Goal: Task Accomplishment & Management: Manage account settings

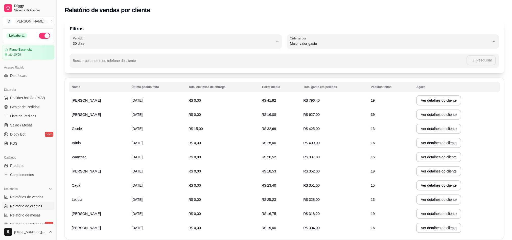
select select "30"
select select "HIGHEST_TOTAL_SPENT_WITH_ORDERS"
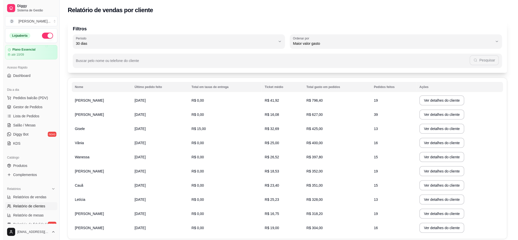
scroll to position [124, 0]
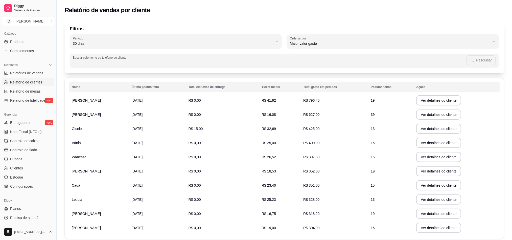
click at [150, 64] on input "Buscar pelo nome ou telefone do cliente" at bounding box center [270, 62] width 394 height 5
type input "84991243293"
click at [473, 62] on button "Pesquisar" at bounding box center [481, 60] width 29 height 10
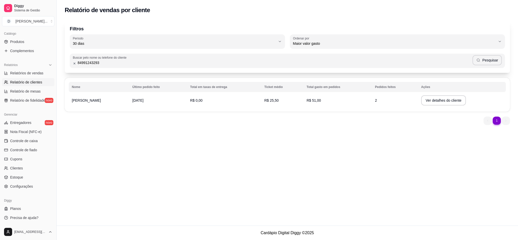
click at [133, 100] on span "[DATE]" at bounding box center [138, 100] width 11 height 4
click at [151, 100] on td "[DATE]" at bounding box center [159, 100] width 58 height 14
click at [187, 100] on td "R$ 0,00" at bounding box center [224, 100] width 74 height 14
click at [431, 100] on button "Ver detalhes do cliente" at bounding box center [443, 100] width 45 height 10
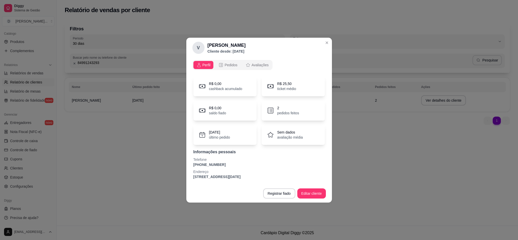
click at [210, 178] on p "[STREET_ADDRESS][DATE]" at bounding box center [260, 176] width 132 height 5
click at [279, 108] on p "2" at bounding box center [288, 107] width 22 height 5
click at [280, 112] on p "pedidos feitos" at bounding box center [288, 113] width 22 height 5
click at [221, 101] on div "R$ 0,00 saldo fiado" at bounding box center [225, 110] width 63 height 20
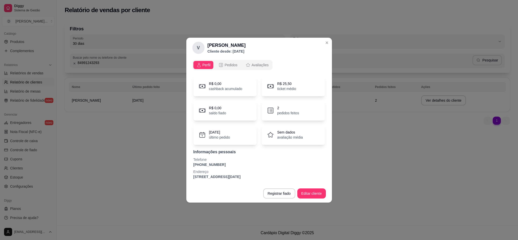
click at [222, 72] on div "Perfil Pedidos Avaliações R$ 0,00 cashback acumulado R$ 25,50 ticket médio R$ 0…" at bounding box center [259, 121] width 146 height 126
click at [223, 69] on div "Perfil Pedidos Avaliações" at bounding box center [233, 65] width 80 height 10
click at [224, 67] on div "Pedidos" at bounding box center [228, 64] width 19 height 5
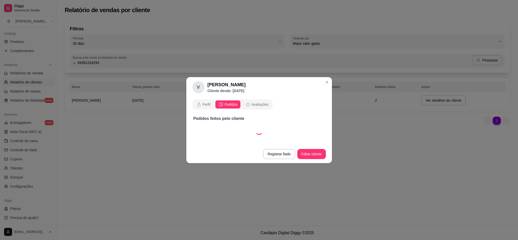
select select "30"
select select "ALL"
select select "30"
select select "ALL"
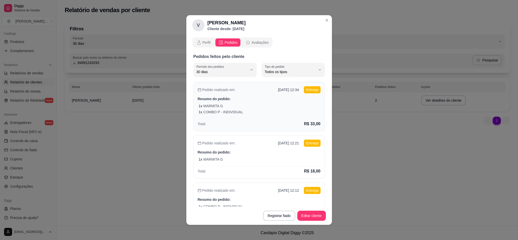
click at [213, 110] on p "COMBO P - INDIVIDUAL" at bounding box center [223, 112] width 40 height 5
click at [220, 157] on div "1 x MARMITA G" at bounding box center [260, 159] width 122 height 5
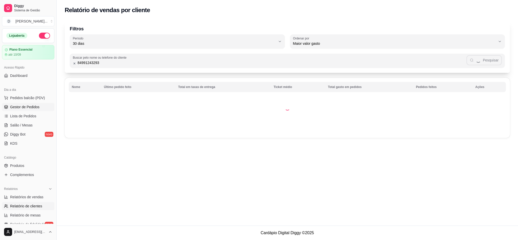
click at [18, 111] on link "Gestor de Pedidos" at bounding box center [28, 107] width 52 height 8
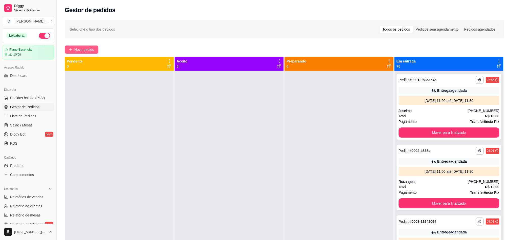
click at [74, 46] on button "Novo pedido" at bounding box center [82, 50] width 34 height 8
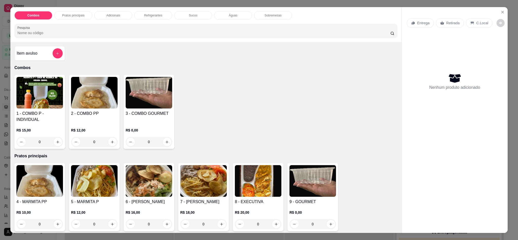
click at [421, 16] on div "Entrega Retirada C.Local" at bounding box center [455, 23] width 96 height 18
click at [419, 18] on div "Entrega" at bounding box center [420, 23] width 27 height 10
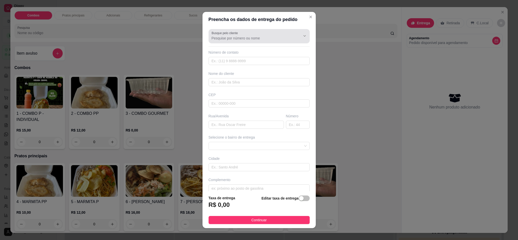
click at [238, 41] on div at bounding box center [259, 36] width 95 height 10
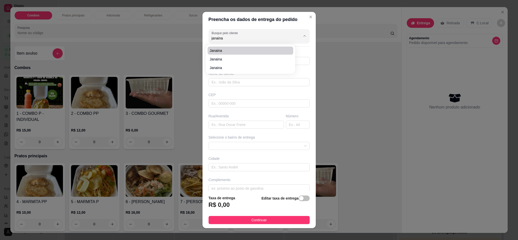
click at [235, 50] on span "Janaina" at bounding box center [248, 50] width 77 height 5
type input "Janaina"
type input "8497080891"
type input "Janaina"
type input "59139340"
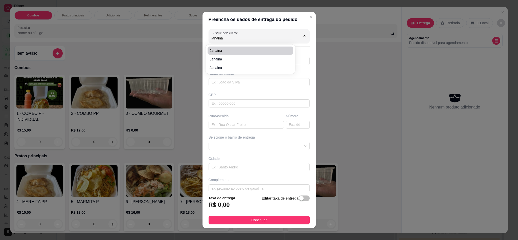
type input "Rua Epaminondas da [PERSON_NAME]"
type input "25"
type input "[DATE]"
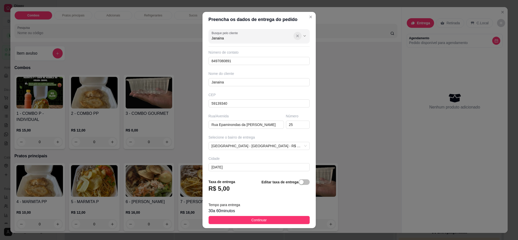
type input "Janaina"
click at [296, 37] on icon "Show suggestions" at bounding box center [298, 36] width 4 height 4
click at [234, 37] on input "Busque pelo cliente" at bounding box center [252, 38] width 81 height 5
click at [229, 58] on span "Janaina" at bounding box center [248, 59] width 77 height 5
type input "Janaina"
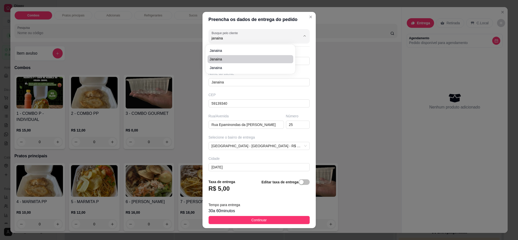
type input "84997047092"
type input "[GEOGRAPHIC_DATA]"
type input "UBS PLANICIE DAS MANGUEIRAS"
click at [236, 39] on input "Janaina" at bounding box center [252, 38] width 81 height 5
type input "Janaina"
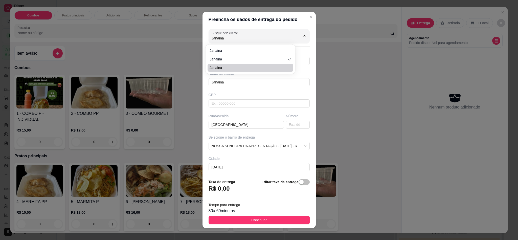
drag, startPoint x: 229, startPoint y: 63, endPoint x: 229, endPoint y: 66, distance: 2.8
click at [229, 66] on ul "[PERSON_NAME]" at bounding box center [251, 59] width 86 height 25
type input "84987080891"
type input "59139542"
type input "Rua [PERSON_NAME]"
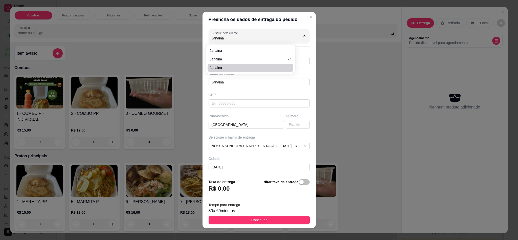
type input "25"
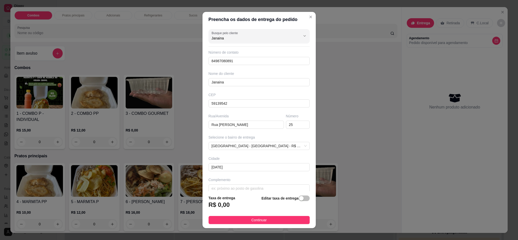
click at [229, 66] on div "Busque pelo cliente Janaina Número de contato 84987080891 Nome do cliente Janai…" at bounding box center [259, 109] width 113 height 164
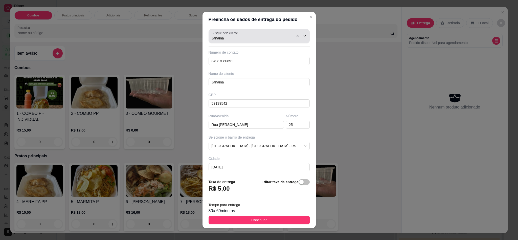
click at [225, 34] on label "Busque pelo cliente" at bounding box center [226, 33] width 28 height 4
click at [225, 36] on input "Janaina" at bounding box center [252, 38] width 81 height 5
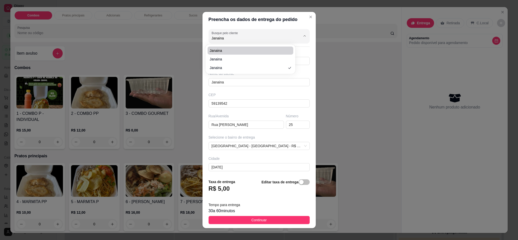
click at [225, 50] on span "Janaina" at bounding box center [248, 50] width 77 height 5
type input "8497080891"
type input "59139340"
type input "Rua Epaminondas da [PERSON_NAME]"
click at [241, 39] on input "Janaina" at bounding box center [252, 38] width 81 height 5
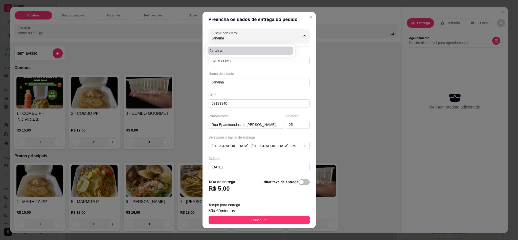
click at [242, 52] on span "Janaína" at bounding box center [248, 50] width 77 height 5
type input "Janaína"
type input "84999225078"
type input "Janaína"
type input "59104220"
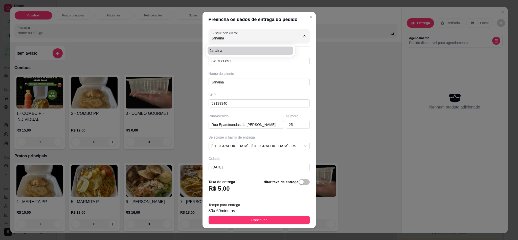
type input "[PERSON_NAME]"
type input "2200"
type input "[PERSON_NAME]"
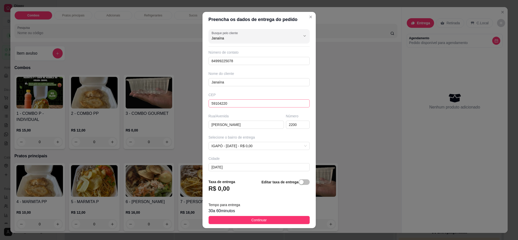
scroll to position [24, 0]
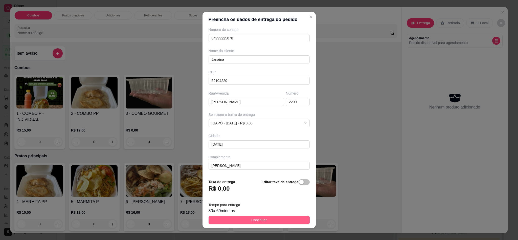
type input "Janaína"
click at [245, 217] on button "Continuar" at bounding box center [259, 220] width 101 height 8
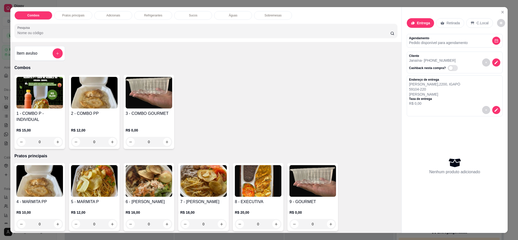
click at [97, 183] on img at bounding box center [94, 181] width 47 height 32
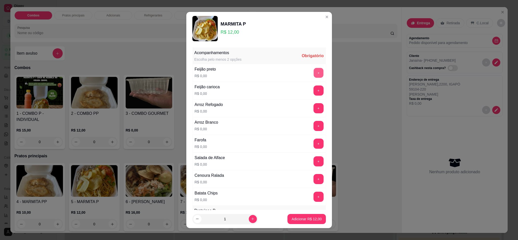
click at [314, 73] on button "+" at bounding box center [319, 73] width 10 height 10
click at [314, 108] on button "+" at bounding box center [319, 108] width 10 height 10
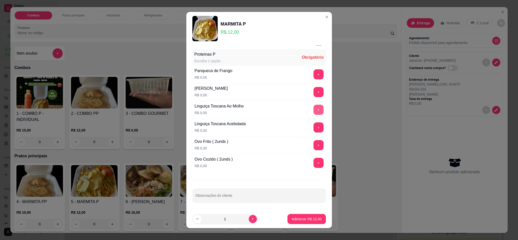
click at [314, 107] on button "+" at bounding box center [319, 110] width 10 height 10
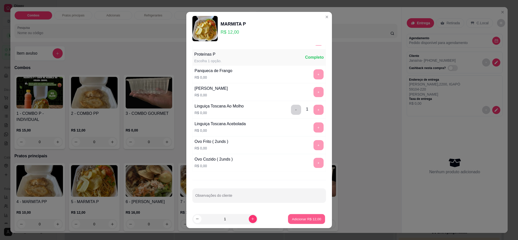
click at [303, 216] on button "Adicionar R$ 12,00" at bounding box center [306, 219] width 37 height 10
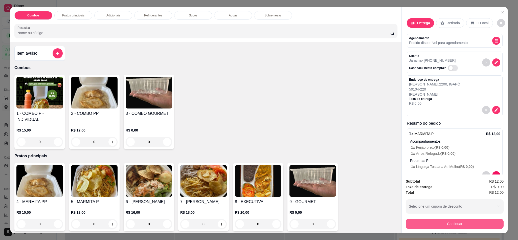
click at [450, 222] on button "Continuar" at bounding box center [455, 224] width 98 height 10
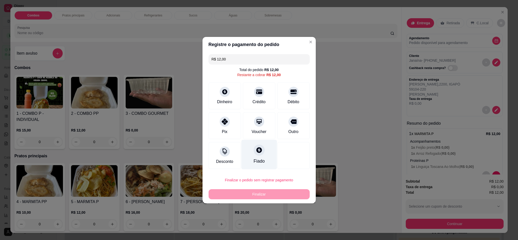
click at [248, 155] on div "Fiado" at bounding box center [259, 155] width 36 height 30
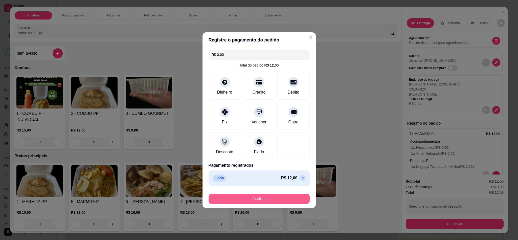
click at [258, 204] on button "Finalizar" at bounding box center [259, 199] width 101 height 10
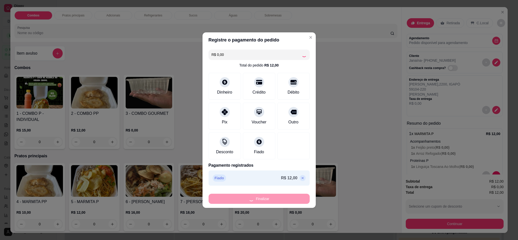
type input "-R$ 12,00"
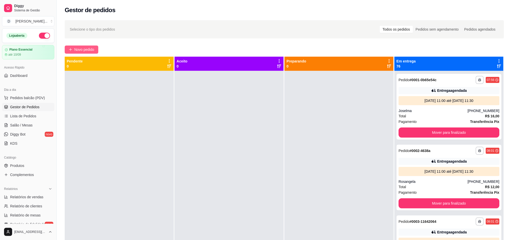
click at [83, 50] on span "Novo pedido" at bounding box center [84, 50] width 20 height 6
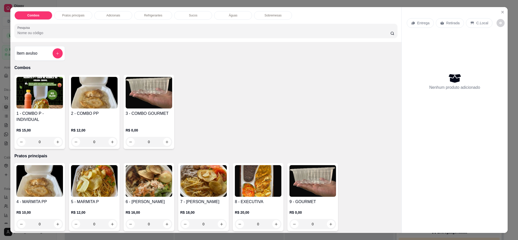
click at [425, 25] on p "Entrega" at bounding box center [423, 22] width 12 height 5
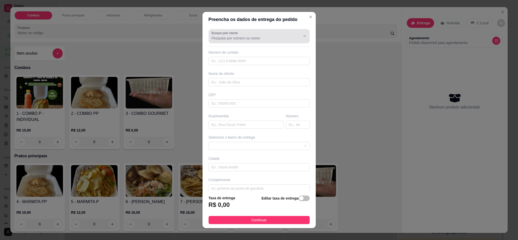
click at [236, 41] on div at bounding box center [259, 36] width 95 height 10
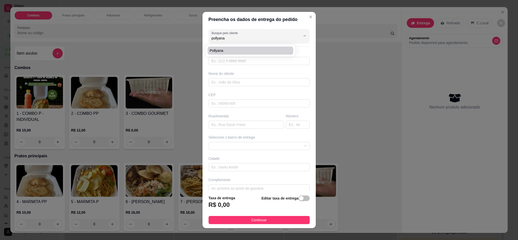
click at [228, 51] on span "Pollyana" at bounding box center [248, 50] width 77 height 5
type input "Pollyana"
type input "84988737167"
type input "Pollyana"
type input "59104228"
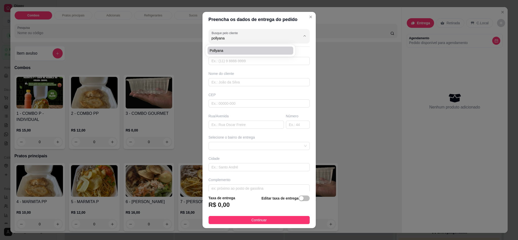
type input "Rommanel - [PERSON_NAME]"
type input "2200"
type input "[DATE]"
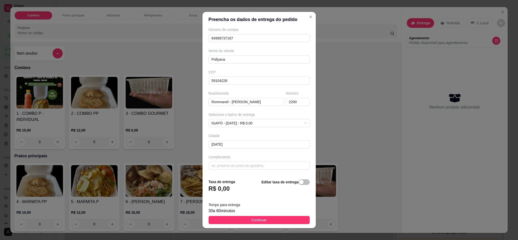
scroll to position [4, 0]
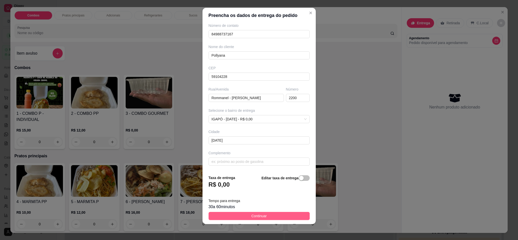
click at [248, 219] on button "Continuar" at bounding box center [259, 216] width 101 height 8
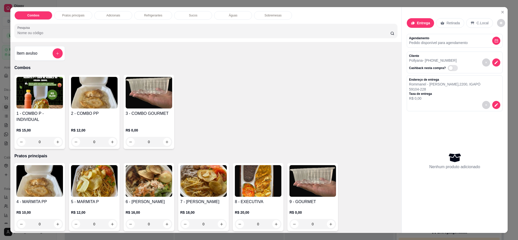
click at [94, 195] on img at bounding box center [94, 181] width 47 height 32
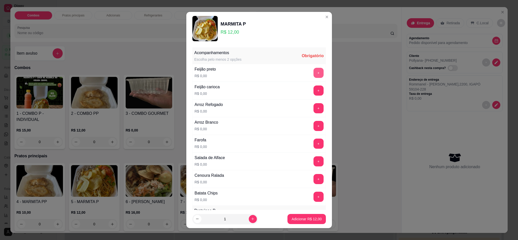
click at [314, 74] on button "+" at bounding box center [319, 73] width 10 height 10
click at [303, 116] on div "Arroz Refogado R$ 0,00 +" at bounding box center [260, 108] width 134 height 18
click at [314, 125] on button "+" at bounding box center [319, 126] width 10 height 10
click at [314, 145] on button "+" at bounding box center [319, 144] width 10 height 10
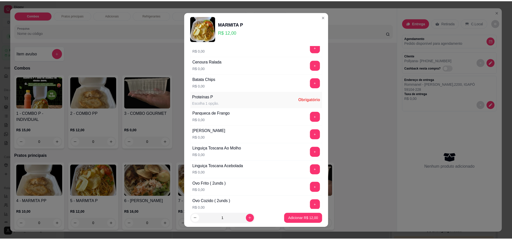
scroll to position [160, 0]
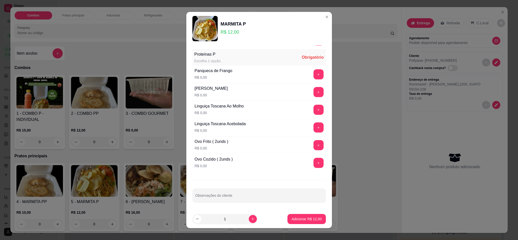
click at [304, 119] on div "Linguiça Toscana Acebolada R$ 0,00 +" at bounding box center [260, 128] width 134 height 18
click at [314, 127] on button "+" at bounding box center [319, 127] width 10 height 10
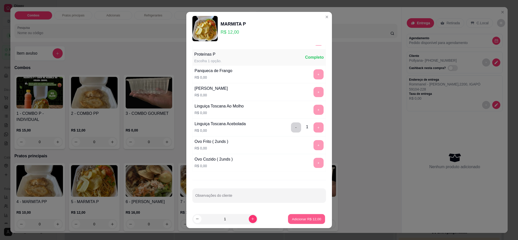
click at [299, 223] on button "Adicionar R$ 12,00" at bounding box center [306, 219] width 37 height 10
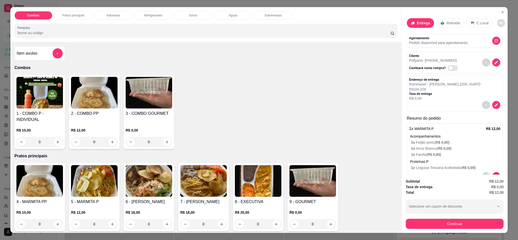
click at [500, 24] on icon "decrease-product-quantity" at bounding box center [501, 23] width 3 height 3
click at [506, 45] on span "Automatic updates" at bounding box center [507, 43] width 4 height 4
click at [503, 45] on input "Automatic updates" at bounding box center [500, 45] width 3 height 3
checkbox input "false"
click at [442, 220] on button "Continuar" at bounding box center [455, 224] width 98 height 10
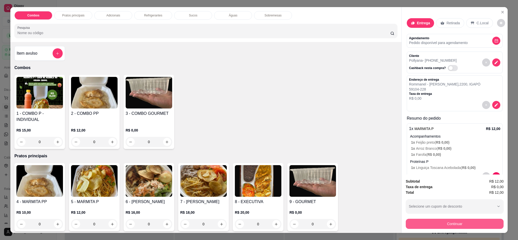
click at [442, 226] on button "Continuar" at bounding box center [455, 224] width 98 height 10
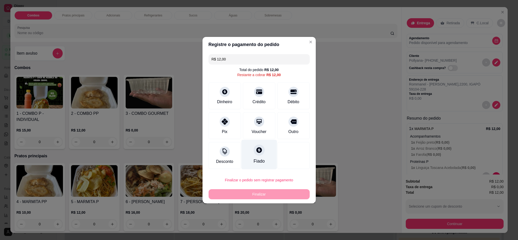
click at [260, 155] on div "Fiado" at bounding box center [259, 155] width 36 height 30
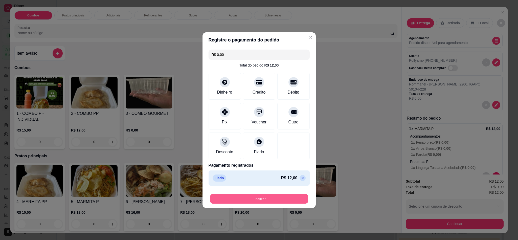
click at [260, 198] on button "Finalizar" at bounding box center [259, 199] width 98 height 10
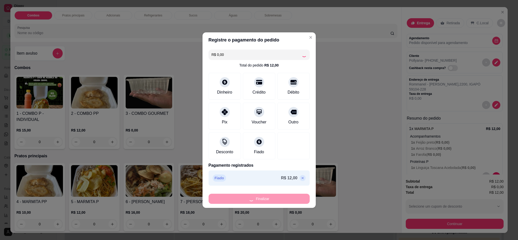
type input "-R$ 12,00"
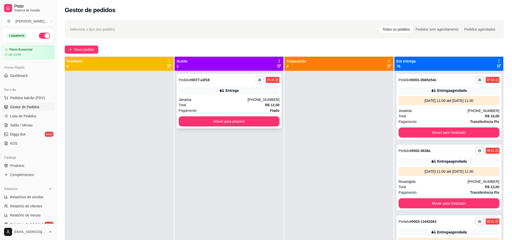
click at [248, 104] on div "Total R$ 12,00" at bounding box center [229, 105] width 101 height 6
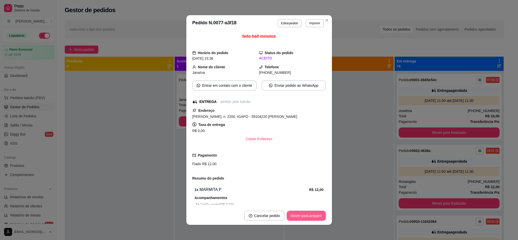
click at [303, 214] on button "Mover para preparo" at bounding box center [306, 216] width 39 height 10
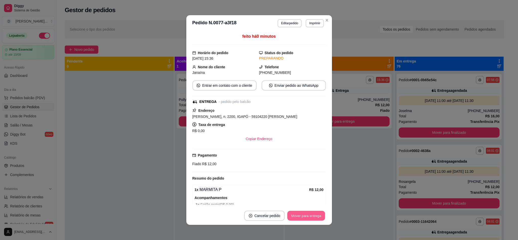
click at [303, 214] on button "Mover para entrega" at bounding box center [307, 216] width 38 height 10
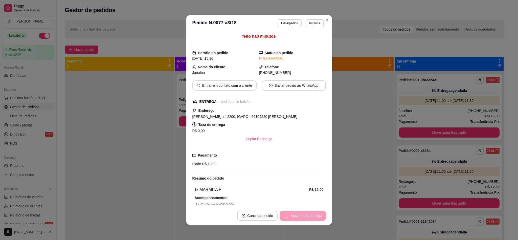
click at [303, 214] on div "Mover para entrega" at bounding box center [303, 216] width 46 height 10
click at [300, 218] on button "Mover para finalizado" at bounding box center [305, 216] width 42 height 10
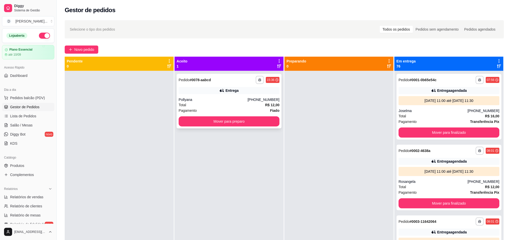
click at [180, 99] on div "Pollyana" at bounding box center [213, 99] width 69 height 5
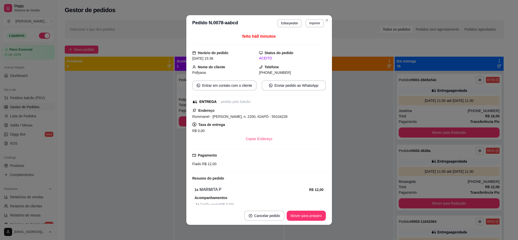
click at [293, 217] on button "Mover para preparo" at bounding box center [306, 216] width 39 height 10
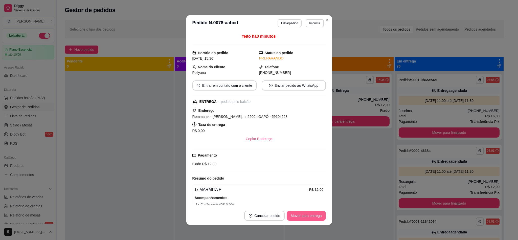
click at [293, 217] on button "Mover para entrega" at bounding box center [306, 216] width 39 height 10
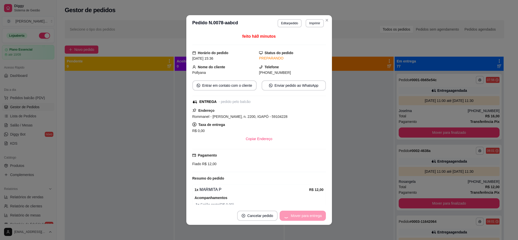
click at [291, 213] on div "Mover para entrega" at bounding box center [303, 216] width 46 height 10
click at [292, 216] on button "Mover para finalizado" at bounding box center [305, 216] width 42 height 10
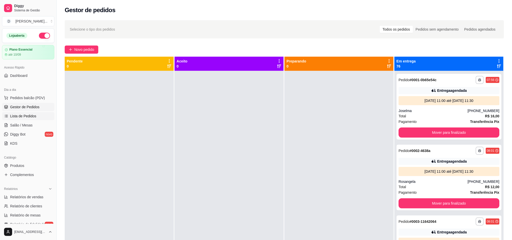
click at [14, 119] on link "Lista de Pedidos" at bounding box center [28, 116] width 52 height 8
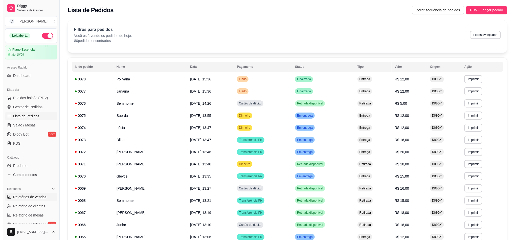
scroll to position [114, 0]
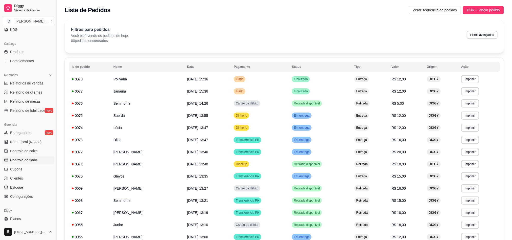
click at [27, 163] on link "Controle de fiado" at bounding box center [28, 160] width 52 height 8
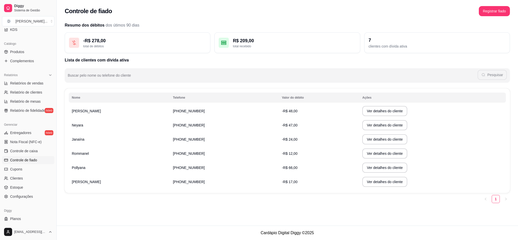
click at [76, 141] on span "Janaína" at bounding box center [78, 139] width 13 height 4
click at [87, 154] on span "Rommanel" at bounding box center [80, 154] width 17 height 4
click at [200, 153] on td "[PHONE_NUMBER]" at bounding box center [224, 153] width 109 height 14
click at [368, 138] on button "Ver detalhes do cliente" at bounding box center [385, 140] width 44 height 10
click at [242, 155] on td "[PHONE_NUMBER]" at bounding box center [224, 153] width 109 height 14
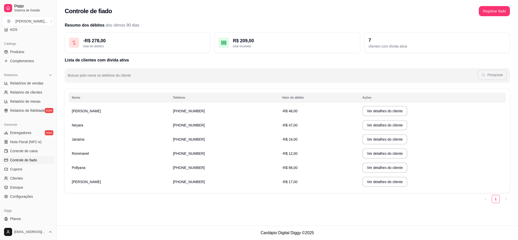
click at [352, 156] on td "-R$ 12,00" at bounding box center [319, 153] width 80 height 14
click at [363, 156] on button "Ver detalhes do cliente" at bounding box center [385, 154] width 44 height 10
click at [79, 152] on span "Rommanel" at bounding box center [80, 154] width 17 height 4
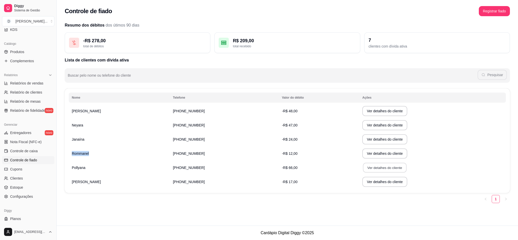
click at [366, 168] on button "Ver detalhes do cliente" at bounding box center [385, 168] width 44 height 10
click at [184, 153] on span "[PHONE_NUMBER]" at bounding box center [189, 154] width 32 height 4
click at [184, 152] on span "[PHONE_NUMBER]" at bounding box center [189, 154] width 32 height 4
copy span "[PHONE_NUMBER]"
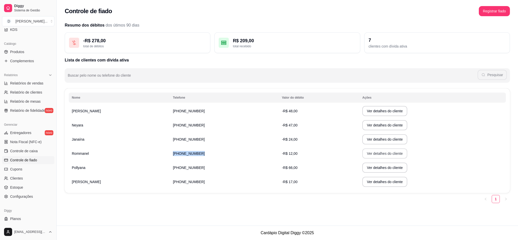
click at [362, 152] on button "Ver detalhes do cliente" at bounding box center [384, 153] width 45 height 10
click at [386, 123] on button "Ver detalhes do cliente" at bounding box center [385, 125] width 44 height 10
click at [366, 140] on button "Ver detalhes do cliente" at bounding box center [384, 139] width 45 height 10
click at [365, 139] on button "Ver detalhes do cliente" at bounding box center [385, 140] width 44 height 10
click at [372, 152] on button "Ver detalhes do cliente" at bounding box center [385, 154] width 44 height 10
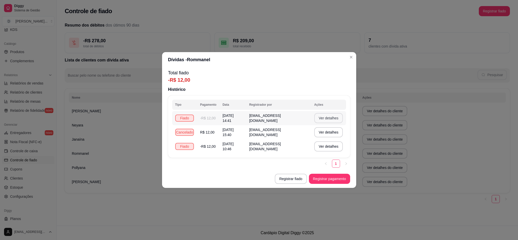
click at [319, 114] on button "Ver detalhes" at bounding box center [328, 118] width 29 height 10
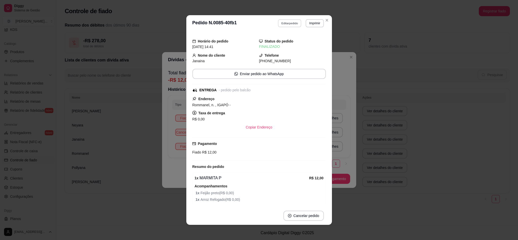
click at [290, 24] on button "Editar pedido" at bounding box center [290, 23] width 24 height 8
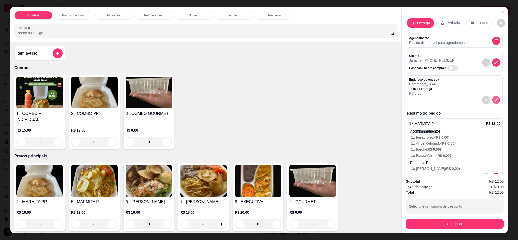
click at [494, 102] on icon "decrease-product-quantity" at bounding box center [496, 100] width 4 height 4
click at [495, 65] on icon "decrease-product-quantity" at bounding box center [497, 63] width 4 height 4
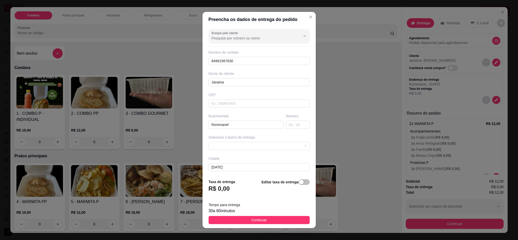
click at [225, 39] on input "Busque pelo cliente" at bounding box center [252, 38] width 81 height 5
click at [229, 55] on div "Janaína" at bounding box center [251, 51] width 88 height 10
click at [228, 50] on span "Janaína" at bounding box center [248, 50] width 77 height 5
type input "Janaína"
type input "84999225078"
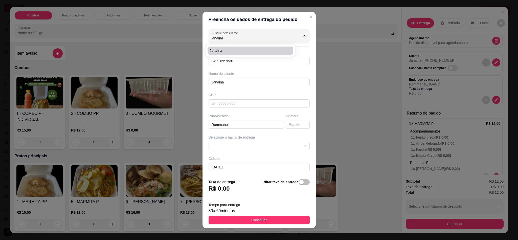
type input "Janaína"
type input "59104220"
type input "[PERSON_NAME]"
type input "2200"
type input "[PERSON_NAME]"
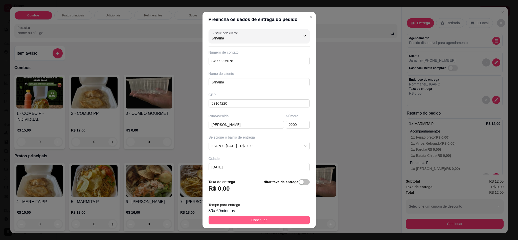
click at [255, 219] on span "Continuar" at bounding box center [258, 220] width 15 height 6
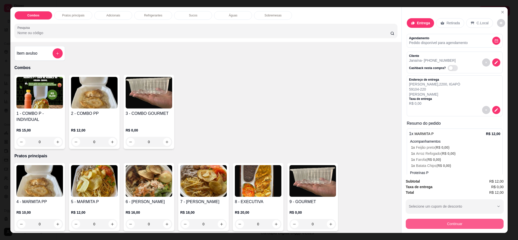
click at [430, 222] on button "Continuar" at bounding box center [455, 224] width 98 height 10
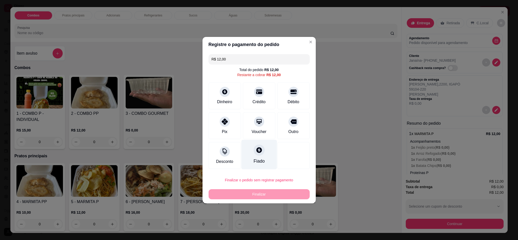
click at [253, 157] on div "Fiado" at bounding box center [259, 155] width 36 height 30
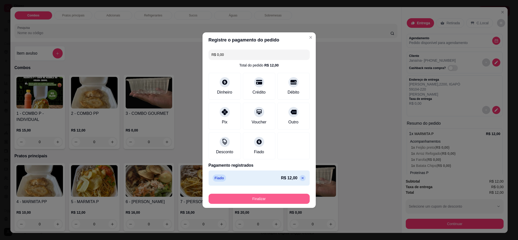
click at [267, 200] on button "Finalizar" at bounding box center [259, 199] width 101 height 10
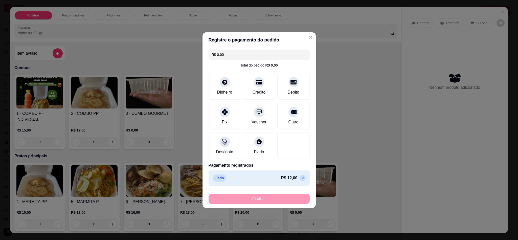
type input "-R$ 12,00"
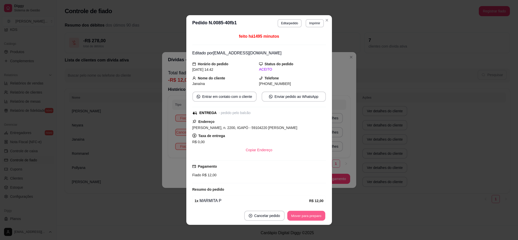
click at [309, 216] on button "Mover para preparo" at bounding box center [306, 216] width 38 height 10
click at [309, 216] on button "Mover para entrega" at bounding box center [306, 216] width 39 height 10
click at [309, 216] on div "Mover para entrega" at bounding box center [303, 216] width 46 height 10
click at [307, 215] on button "Mover para finalizado" at bounding box center [305, 216] width 42 height 10
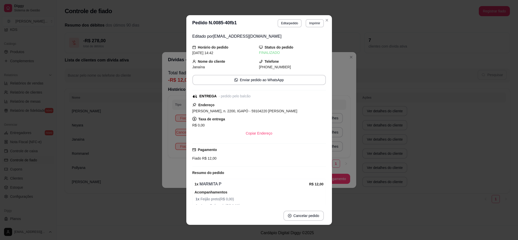
click at [127, 203] on div "**********" at bounding box center [259, 120] width 518 height 240
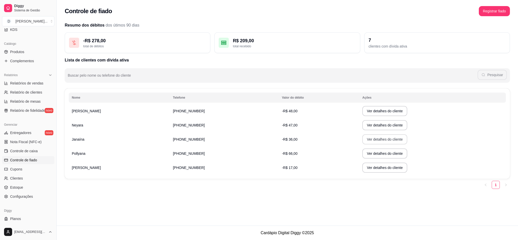
click at [362, 139] on button "Ver detalhes do cliente" at bounding box center [384, 139] width 45 height 10
click at [369, 135] on button "Ver detalhes do cliente" at bounding box center [385, 140] width 44 height 10
click at [364, 153] on button "Ver detalhes do cliente" at bounding box center [384, 153] width 45 height 10
click at [367, 166] on button "Ver detalhes do cliente" at bounding box center [384, 168] width 45 height 10
click at [25, 90] on span "Relatório de clientes" at bounding box center [26, 92] width 32 height 5
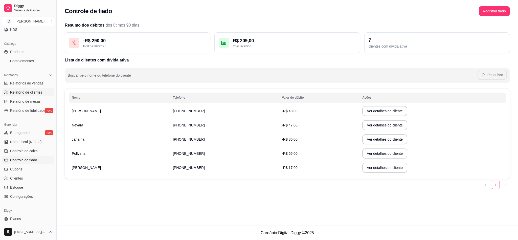
select select "30"
select select "HIGHEST_TOTAL_SPENT_WITH_ORDERS"
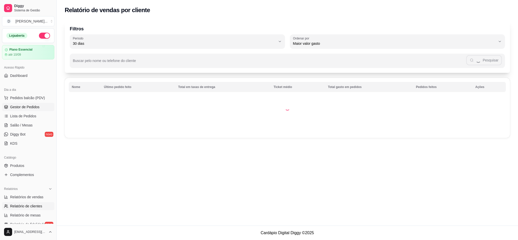
click at [20, 111] on link "Gestor de Pedidos" at bounding box center [28, 107] width 52 height 8
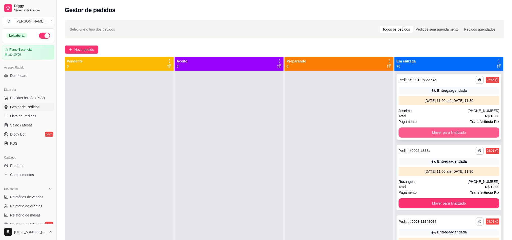
click at [419, 132] on button "Mover para finalizado" at bounding box center [449, 132] width 101 height 10
click at [434, 130] on button "Mover para finalizado" at bounding box center [449, 132] width 101 height 10
click at [434, 133] on button "Mover para finalizado" at bounding box center [449, 132] width 101 height 10
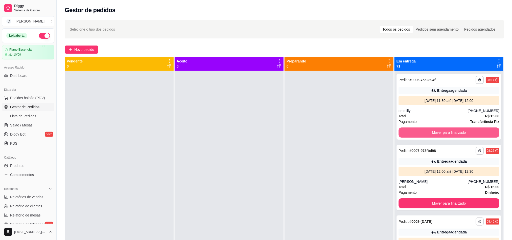
click at [434, 133] on button "Mover para finalizado" at bounding box center [449, 132] width 101 height 10
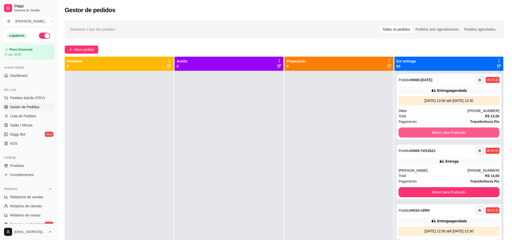
click at [434, 133] on button "Mover para finalizado" at bounding box center [449, 132] width 101 height 10
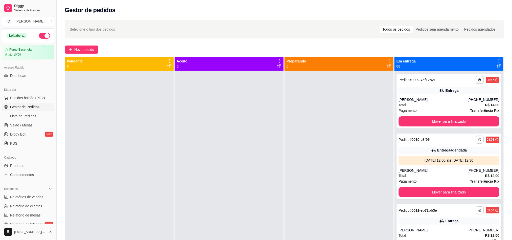
click at [434, 134] on div "**********" at bounding box center [449, 167] width 105 height 66
click at [409, 126] on button "Mover para finalizado" at bounding box center [449, 121] width 101 height 10
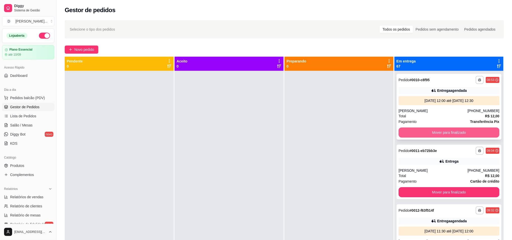
click at [411, 134] on button "Mover para finalizado" at bounding box center [449, 132] width 101 height 10
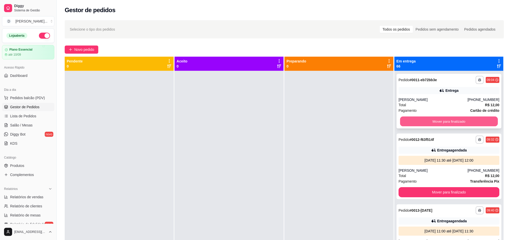
click at [411, 126] on button "Mover para finalizado" at bounding box center [449, 122] width 98 height 10
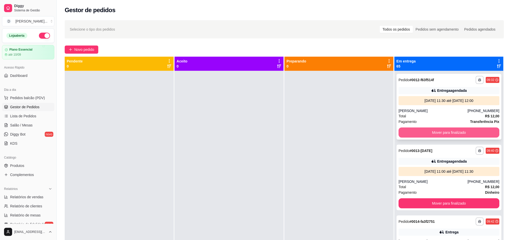
click at [412, 137] on button "Mover para finalizado" at bounding box center [449, 132] width 101 height 10
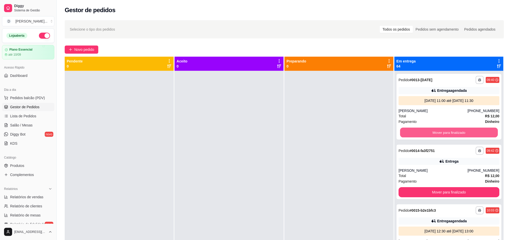
click at [412, 137] on button "Mover para finalizado" at bounding box center [449, 133] width 98 height 10
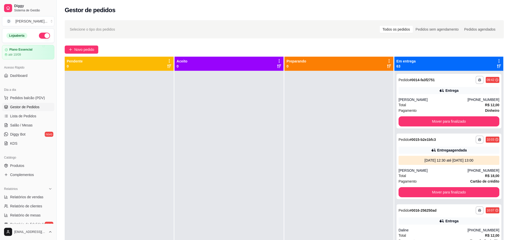
click at [412, 137] on div "Pedido # 0015-b2e1bfc3" at bounding box center [417, 140] width 37 height 6
click at [413, 122] on button "Mover para finalizado" at bounding box center [449, 121] width 101 height 10
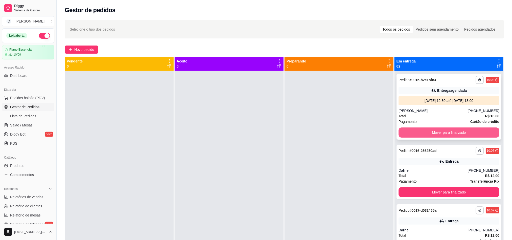
click at [442, 133] on button "Mover para finalizado" at bounding box center [449, 132] width 101 height 10
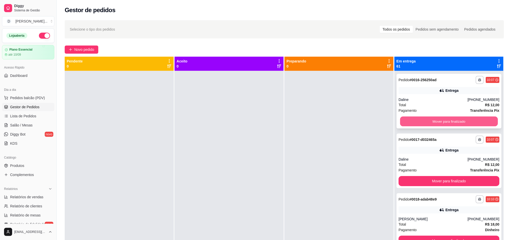
click at [436, 124] on button "Mover para finalizado" at bounding box center [449, 122] width 98 height 10
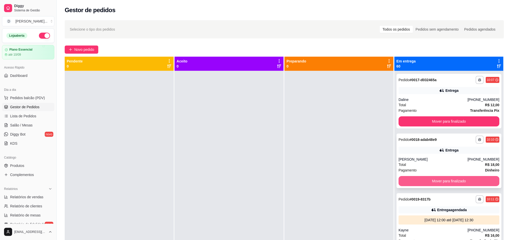
click at [440, 181] on button "Mover para finalizado" at bounding box center [449, 181] width 101 height 10
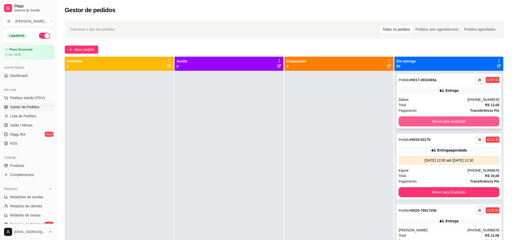
click at [432, 124] on button "Mover para finalizado" at bounding box center [449, 121] width 101 height 10
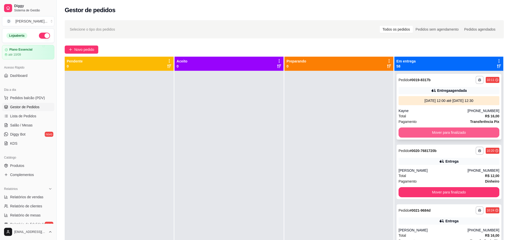
click at [432, 133] on button "Mover para finalizado" at bounding box center [449, 132] width 101 height 10
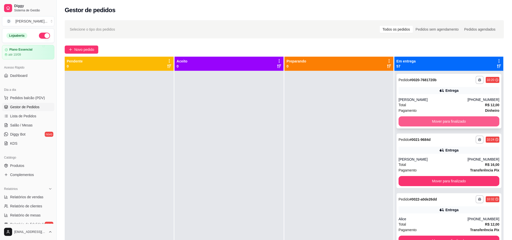
click at [431, 121] on button "Mover para finalizado" at bounding box center [449, 121] width 101 height 10
click at [431, 121] on button "Mover para finalizado" at bounding box center [449, 122] width 98 height 10
click at [431, 121] on button "Mover para finalizado" at bounding box center [449, 121] width 101 height 10
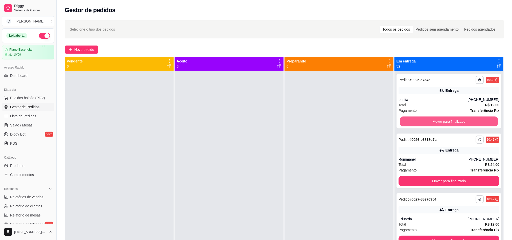
click at [431, 121] on button "Mover para finalizado" at bounding box center [449, 122] width 98 height 10
click at [431, 121] on button "Mover para finalizado" at bounding box center [449, 121] width 101 height 10
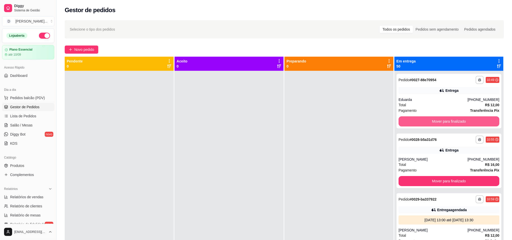
click at [431, 121] on button "Mover para finalizado" at bounding box center [449, 121] width 101 height 10
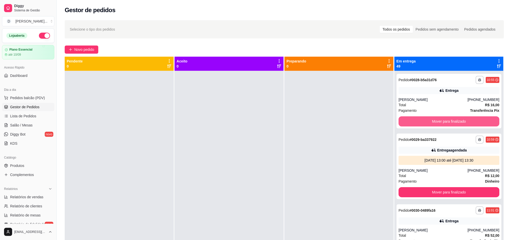
click at [431, 121] on button "Mover para finalizado" at bounding box center [449, 121] width 101 height 10
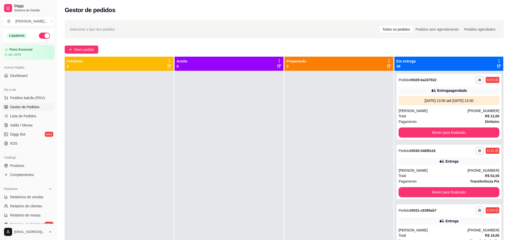
click at [431, 121] on div "Pagamento Dinheiro" at bounding box center [449, 122] width 101 height 6
click at [408, 133] on button "Mover para finalizado" at bounding box center [449, 132] width 101 height 10
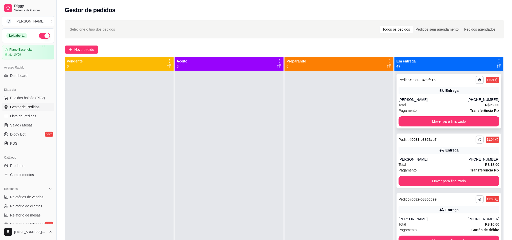
click at [408, 123] on button "Mover para finalizado" at bounding box center [449, 121] width 101 height 10
click at [419, 120] on button "Mover para finalizado" at bounding box center [449, 121] width 101 height 10
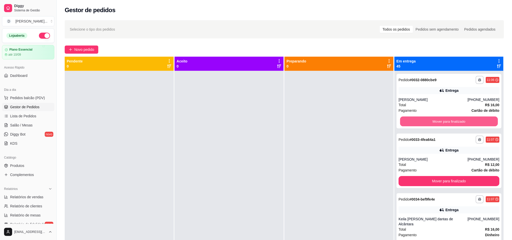
click at [419, 120] on button "Mover para finalizado" at bounding box center [449, 122] width 98 height 10
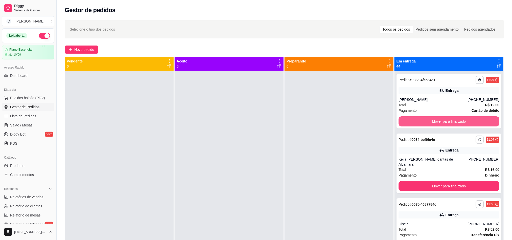
click at [419, 120] on button "Mover para finalizado" at bounding box center [449, 121] width 101 height 10
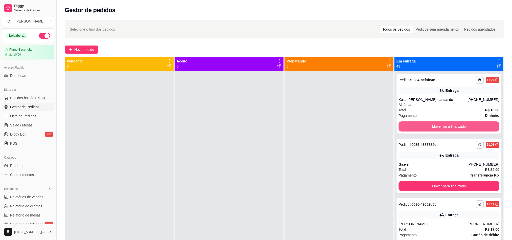
click at [419, 121] on button "Mover para finalizado" at bounding box center [449, 126] width 101 height 10
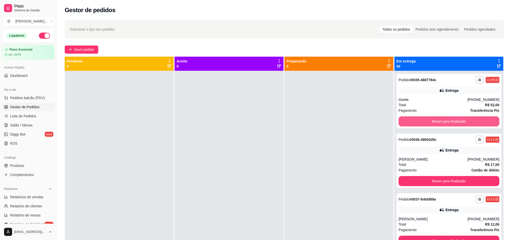
click at [419, 120] on button "Mover para finalizado" at bounding box center [449, 121] width 101 height 10
click at [422, 108] on div "Pagamento Cartão de débito" at bounding box center [449, 111] width 101 height 6
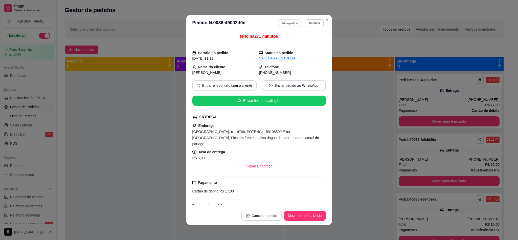
click at [293, 25] on button "Editar pedido" at bounding box center [290, 23] width 24 height 8
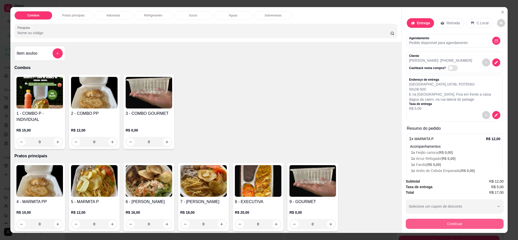
click at [459, 226] on button "Continuar" at bounding box center [455, 224] width 98 height 10
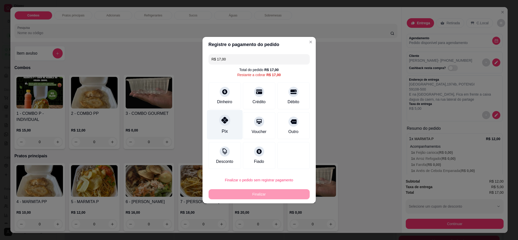
click at [226, 117] on div at bounding box center [224, 120] width 11 height 11
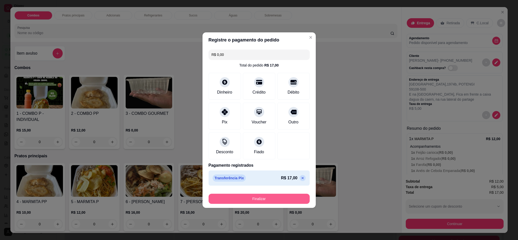
click at [283, 197] on button "Finalizar" at bounding box center [259, 199] width 101 height 10
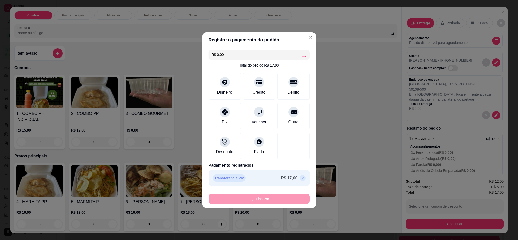
type input "-R$ 17,00"
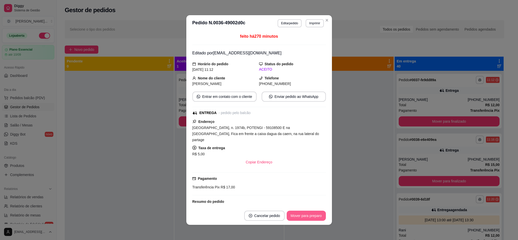
click at [297, 216] on button "Mover para preparo" at bounding box center [306, 216] width 39 height 10
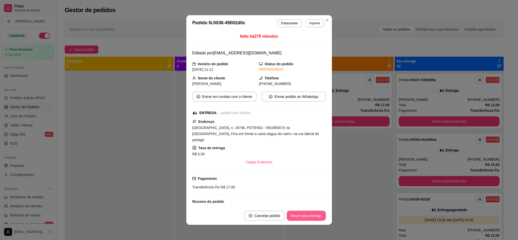
click at [297, 216] on button "Mover para entrega" at bounding box center [306, 216] width 39 height 10
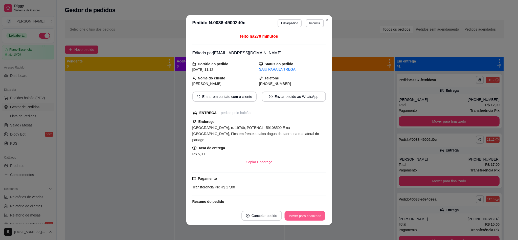
click at [302, 212] on button "Mover para finalizado" at bounding box center [305, 216] width 41 height 10
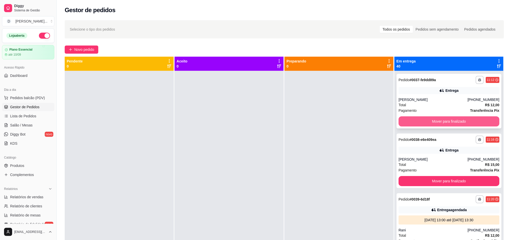
click at [437, 121] on button "Mover para finalizado" at bounding box center [449, 121] width 101 height 10
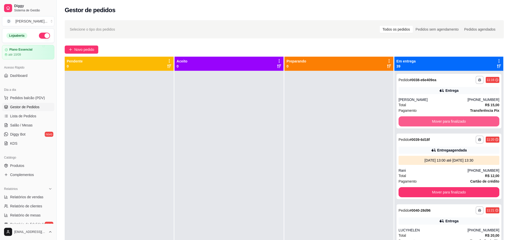
click at [437, 121] on button "Mover para finalizado" at bounding box center [449, 121] width 101 height 10
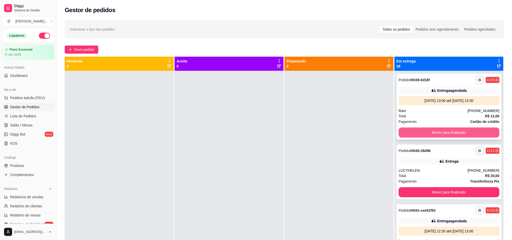
click at [436, 133] on button "Mover para finalizado" at bounding box center [449, 132] width 101 height 10
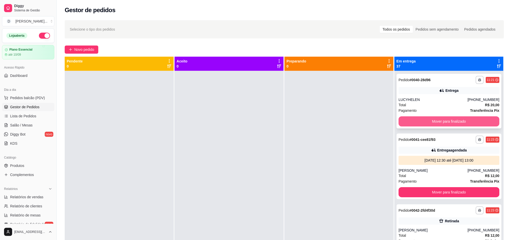
click at [431, 122] on button "Mover para finalizado" at bounding box center [449, 121] width 101 height 10
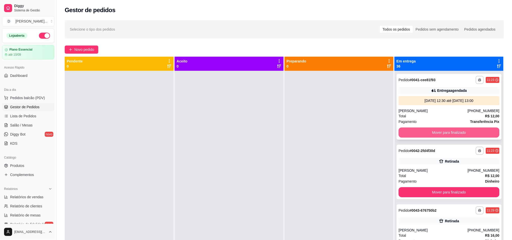
click at [431, 132] on button "Mover para finalizado" at bounding box center [449, 132] width 101 height 10
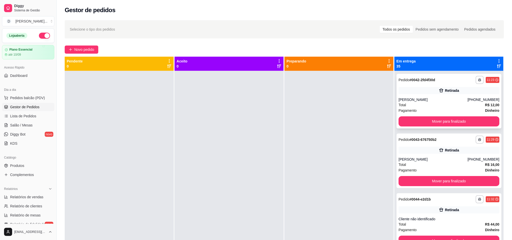
click at [418, 102] on div "Total R$ 12,00" at bounding box center [449, 105] width 101 height 6
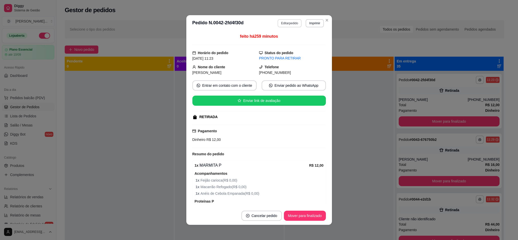
click at [278, 25] on button "Editar pedido" at bounding box center [290, 23] width 24 height 8
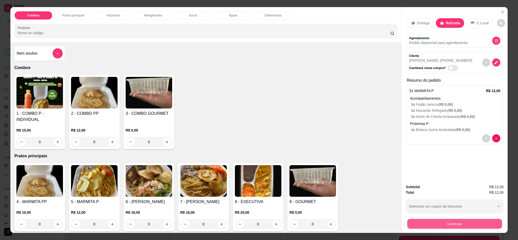
click at [454, 222] on button "Continuar" at bounding box center [455, 224] width 95 height 10
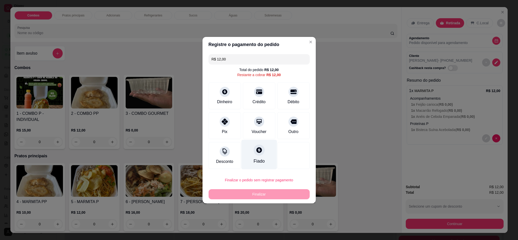
click at [253, 162] on div "Fiado" at bounding box center [258, 161] width 11 height 7
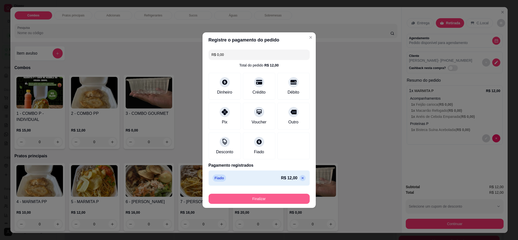
click at [267, 198] on button "Finalizar" at bounding box center [259, 199] width 101 height 10
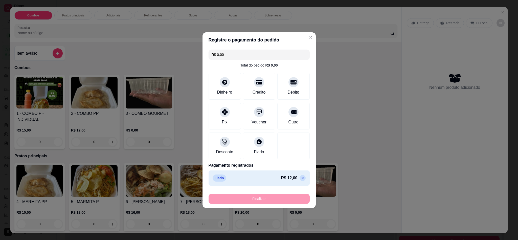
type input "-R$ 12,00"
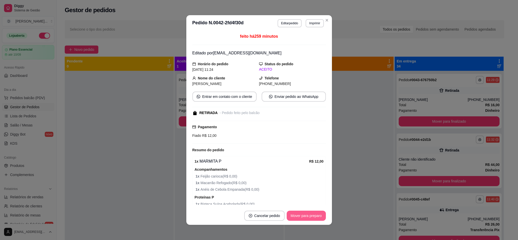
click at [316, 215] on button "Mover para preparo" at bounding box center [306, 216] width 39 height 10
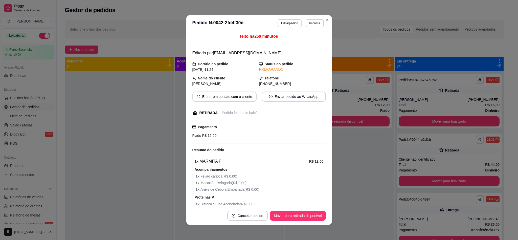
click at [316, 215] on button "Mover para retirada disponível" at bounding box center [298, 216] width 56 height 10
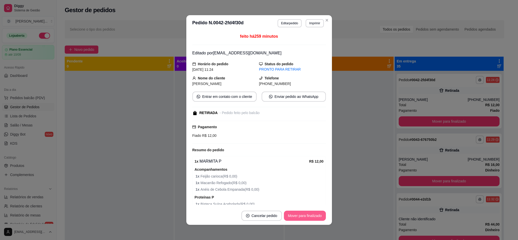
click at [316, 215] on button "Mover para finalizado" at bounding box center [305, 216] width 42 height 10
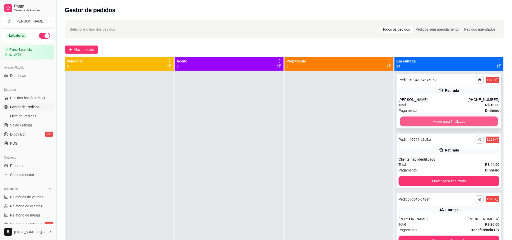
click at [414, 121] on button "Mover para finalizado" at bounding box center [449, 122] width 98 height 10
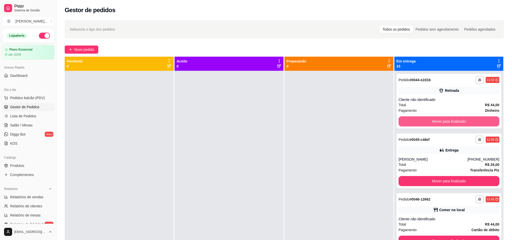
click at [414, 121] on button "Mover para finalizado" at bounding box center [449, 121] width 101 height 10
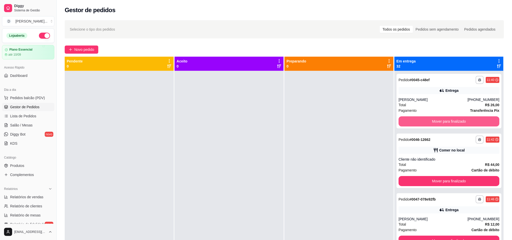
click at [414, 121] on button "Mover para finalizado" at bounding box center [449, 121] width 101 height 10
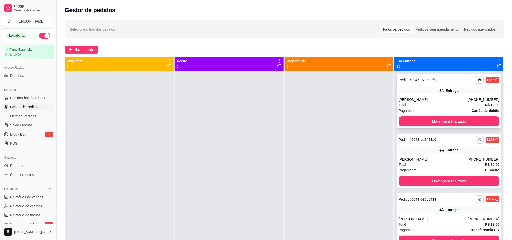
click at [404, 99] on div "[PERSON_NAME]" at bounding box center [433, 99] width 69 height 5
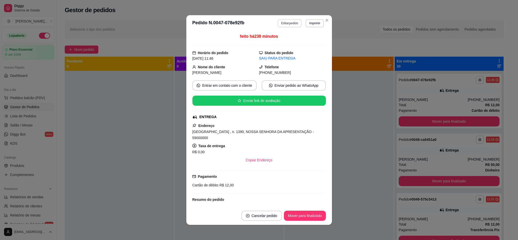
click at [279, 24] on button "Editar pedido" at bounding box center [290, 23] width 24 height 8
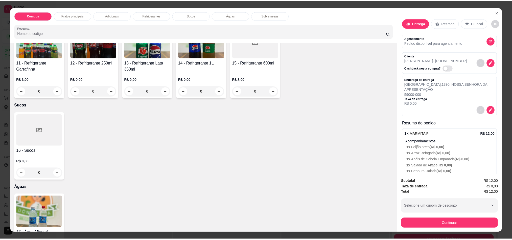
scroll to position [379, 0]
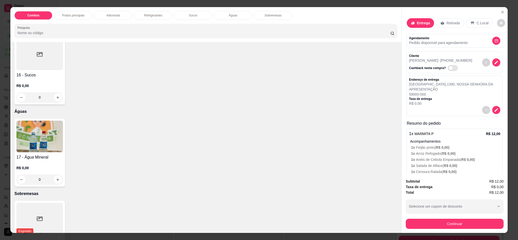
click at [38, 144] on img at bounding box center [39, 137] width 47 height 32
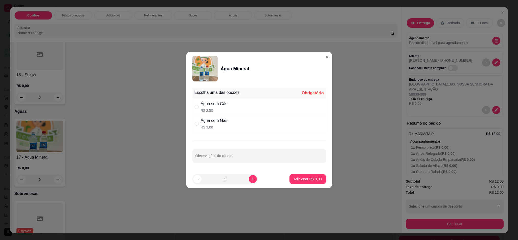
click at [210, 125] on p "R$ 3,00" at bounding box center [214, 127] width 27 height 5
radio input "true"
click at [312, 181] on p "Adicionar R$ 3,00" at bounding box center [308, 179] width 28 height 5
type input "1"
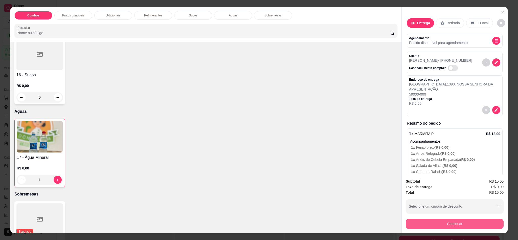
click at [478, 220] on button "Continuar" at bounding box center [455, 224] width 98 height 10
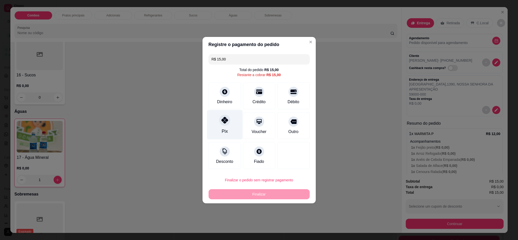
click at [219, 123] on div "Pix" at bounding box center [225, 125] width 36 height 30
type input "R$ 0,00"
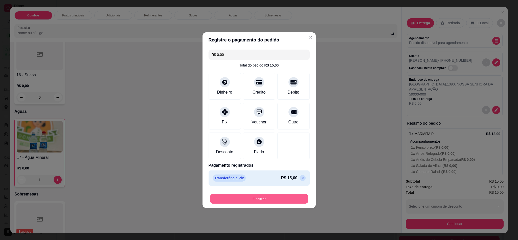
click at [249, 198] on button "Finalizar" at bounding box center [259, 199] width 98 height 10
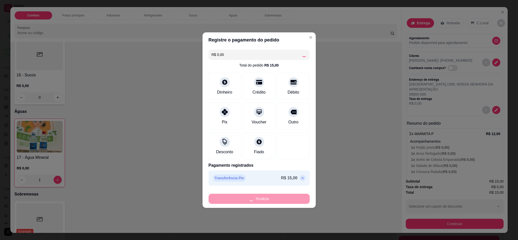
type input "0"
type input "-R$ 15,00"
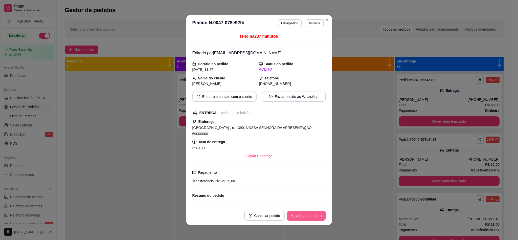
click at [298, 216] on button "Mover para preparo" at bounding box center [306, 216] width 39 height 10
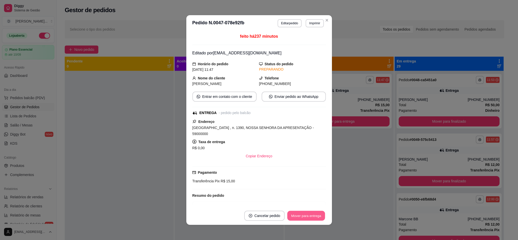
click at [298, 216] on button "Mover para entrega" at bounding box center [307, 216] width 38 height 10
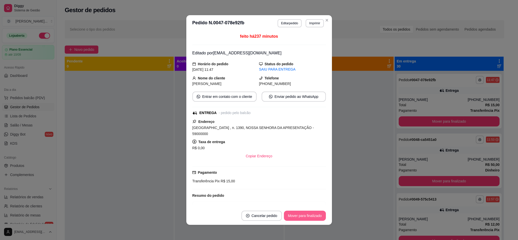
click at [298, 216] on button "Mover para finalizado" at bounding box center [305, 216] width 42 height 10
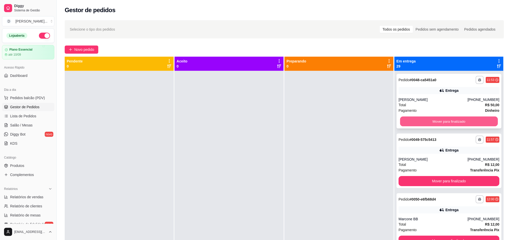
click at [419, 123] on button "Mover para finalizado" at bounding box center [449, 122] width 98 height 10
click at [419, 123] on button "Mover para finalizado" at bounding box center [449, 121] width 101 height 10
click at [419, 123] on button "Mover para finalizado" at bounding box center [449, 122] width 98 height 10
click at [419, 123] on button "Mover para finalizado" at bounding box center [449, 121] width 101 height 10
click at [419, 123] on button "Mover para finalizado" at bounding box center [449, 122] width 98 height 10
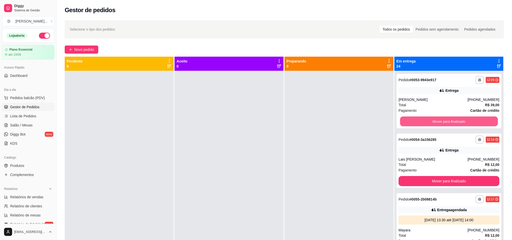
click at [419, 123] on button "Mover para finalizado" at bounding box center [449, 122] width 98 height 10
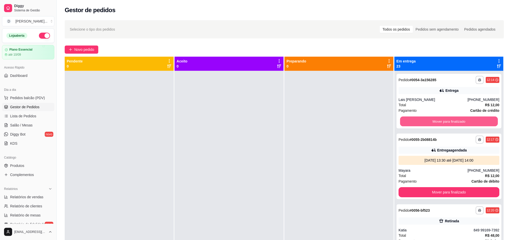
click at [419, 123] on button "Mover para finalizado" at bounding box center [449, 122] width 98 height 10
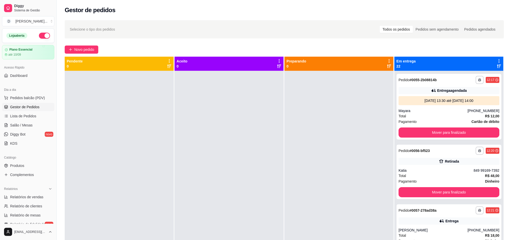
click at [419, 123] on div "Pagamento Cartão de débito" at bounding box center [449, 122] width 101 height 6
click at [408, 133] on button "Mover para finalizado" at bounding box center [449, 132] width 101 height 10
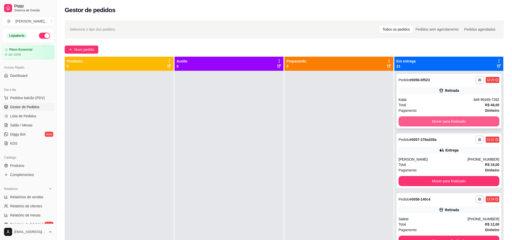
click at [411, 121] on button "Mover para finalizado" at bounding box center [449, 121] width 101 height 10
click at [411, 123] on button "Mover para finalizado" at bounding box center [449, 121] width 101 height 10
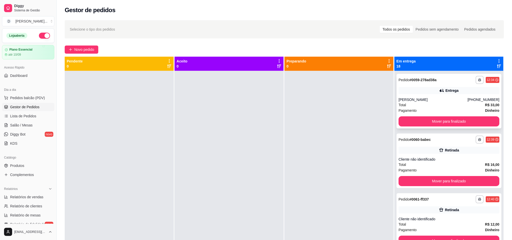
click at [411, 106] on div "Total R$ 33,00" at bounding box center [449, 105] width 101 height 6
click at [428, 104] on div "Total R$ 33,00" at bounding box center [449, 105] width 101 height 6
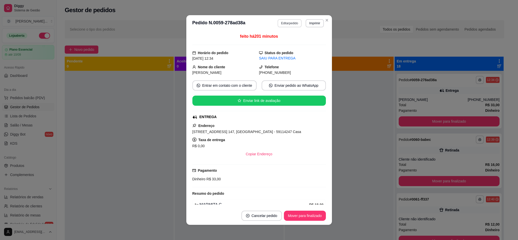
click at [279, 25] on button "Editar pedido" at bounding box center [290, 23] width 24 height 8
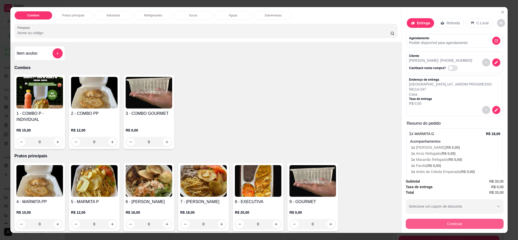
click at [458, 224] on button "Continuar" at bounding box center [455, 224] width 98 height 10
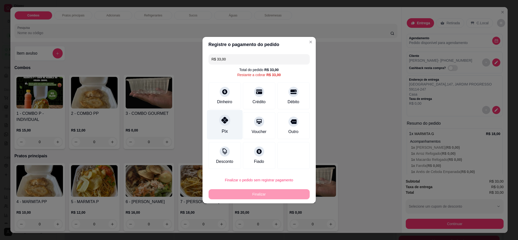
click at [219, 123] on div at bounding box center [224, 120] width 11 height 11
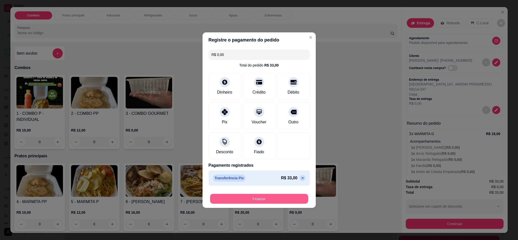
click at [272, 201] on button "Finalizar" at bounding box center [259, 199] width 98 height 10
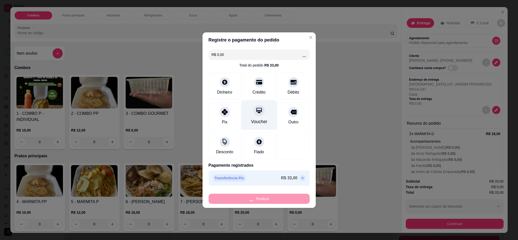
type input "-R$ 33,00"
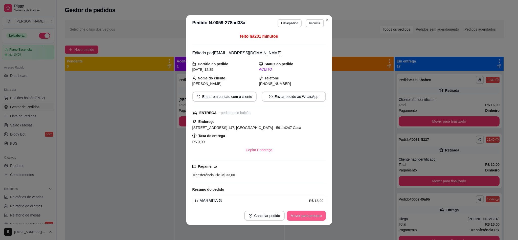
click at [302, 217] on button "Mover para preparo" at bounding box center [306, 216] width 39 height 10
click at [302, 217] on button "Mover para finalizado" at bounding box center [305, 216] width 42 height 10
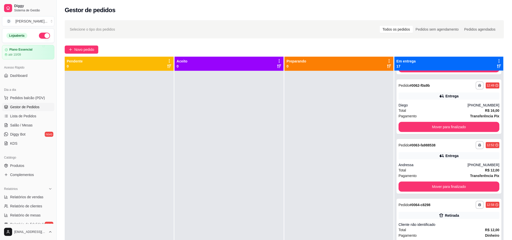
scroll to position [0, 0]
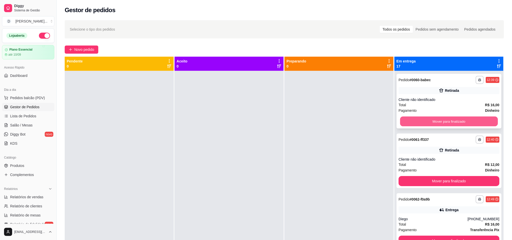
click at [418, 124] on button "Mover para finalizado" at bounding box center [449, 122] width 98 height 10
click at [413, 126] on button "Mover para finalizado" at bounding box center [449, 121] width 101 height 10
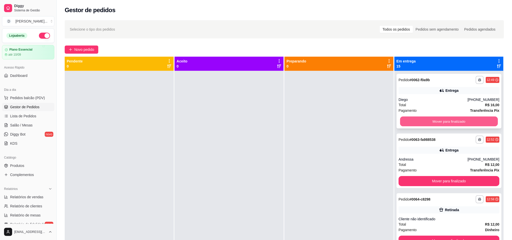
click at [407, 121] on button "Mover para finalizado" at bounding box center [449, 122] width 98 height 10
click at [447, 121] on div "Mover para finalizado" at bounding box center [449, 121] width 101 height 10
click at [412, 124] on button "Mover para finalizado" at bounding box center [449, 122] width 98 height 10
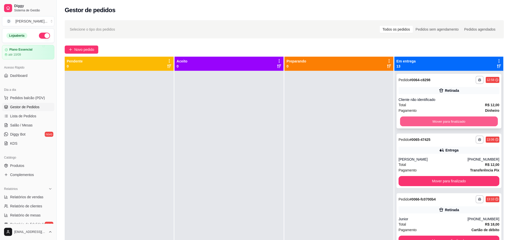
click at [417, 121] on button "Mover para finalizado" at bounding box center [449, 122] width 98 height 10
click at [417, 121] on button "Mover para finalizado" at bounding box center [449, 121] width 101 height 10
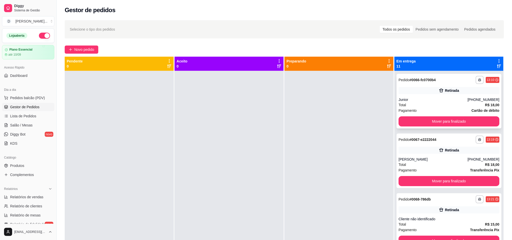
click at [430, 105] on div "Total R$ 18,00" at bounding box center [449, 105] width 101 height 6
click at [439, 119] on button "Mover para finalizado" at bounding box center [449, 122] width 98 height 10
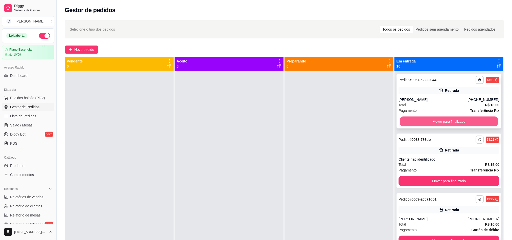
click at [436, 124] on button "Mover para finalizado" at bounding box center [449, 122] width 98 height 10
click at [436, 124] on button "Mover para finalizado" at bounding box center [449, 121] width 101 height 10
click at [436, 124] on button "Mover para finalizado" at bounding box center [449, 122] width 98 height 10
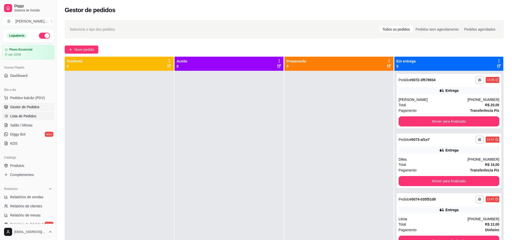
click at [19, 116] on span "Lista de Pedidos" at bounding box center [23, 116] width 26 height 5
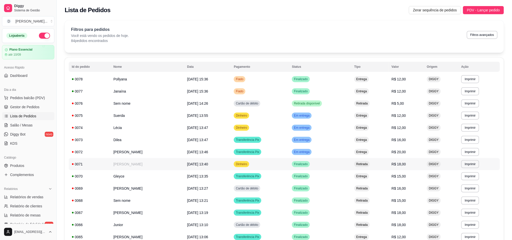
click at [177, 161] on td "[PERSON_NAME]" at bounding box center [148, 164] width 74 height 12
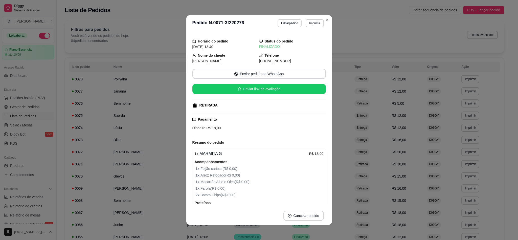
click at [293, 27] on div "**********" at bounding box center [301, 23] width 46 height 8
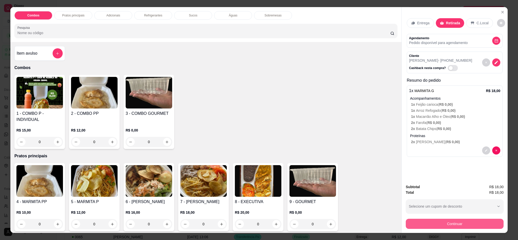
click at [436, 221] on button "Continuar" at bounding box center [455, 224] width 98 height 10
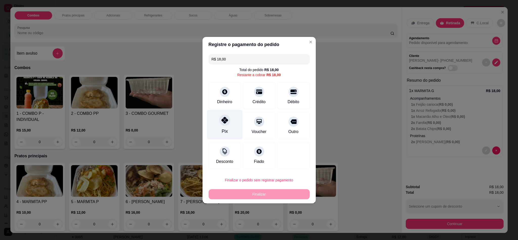
click at [225, 120] on icon at bounding box center [224, 120] width 7 height 7
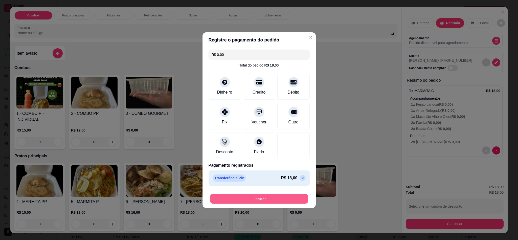
click at [275, 199] on button "Finalizar" at bounding box center [259, 199] width 98 height 10
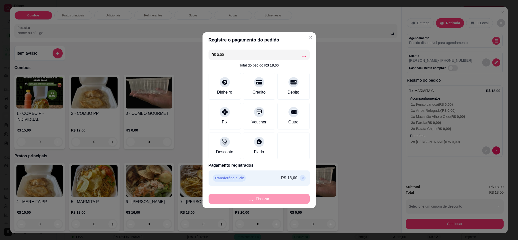
type input "-R$ 18,00"
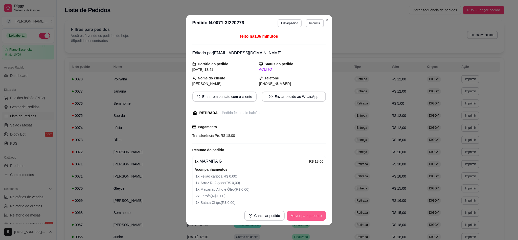
click at [309, 217] on button "Mover para preparo" at bounding box center [306, 216] width 39 height 10
click at [309, 217] on button "Mover para retirada disponível" at bounding box center [298, 216] width 56 height 10
click at [290, 214] on button "Mover para finalizado" at bounding box center [305, 216] width 42 height 10
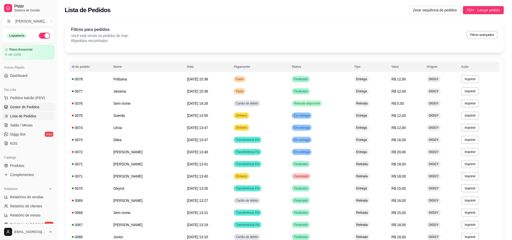
click at [30, 108] on span "Gestor de Pedidos" at bounding box center [24, 106] width 29 height 5
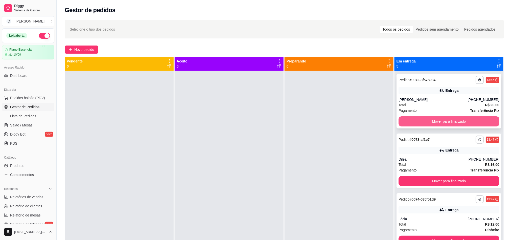
click at [452, 121] on button "Mover para finalizado" at bounding box center [449, 121] width 101 height 10
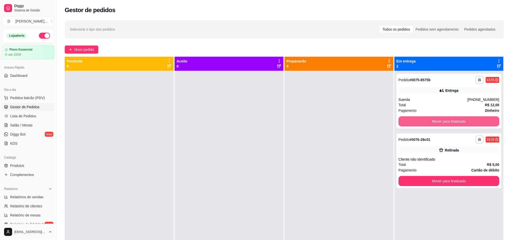
click at [452, 121] on button "Mover para finalizado" at bounding box center [449, 121] width 101 height 10
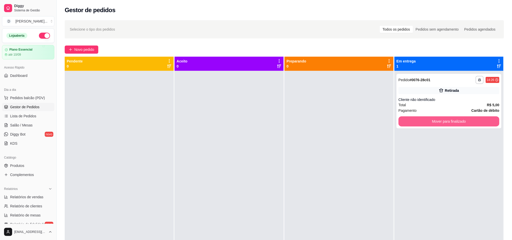
click at [452, 121] on button "Mover para finalizado" at bounding box center [449, 121] width 101 height 10
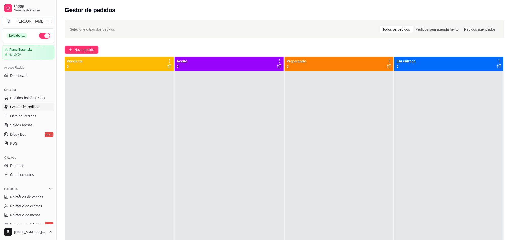
click at [27, 108] on span "Gestor de Pedidos" at bounding box center [24, 106] width 29 height 5
click at [24, 115] on span "Lista de Pedidos" at bounding box center [23, 116] width 26 height 5
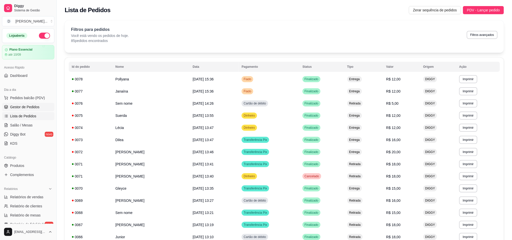
click at [24, 110] on link "Gestor de Pedidos" at bounding box center [28, 107] width 52 height 8
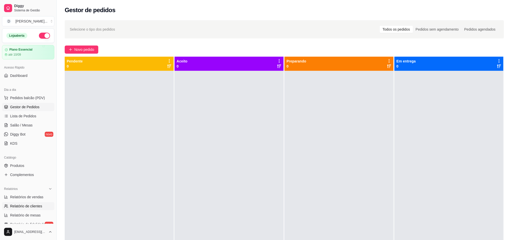
click at [27, 203] on link "Relatório de clientes" at bounding box center [28, 206] width 52 height 8
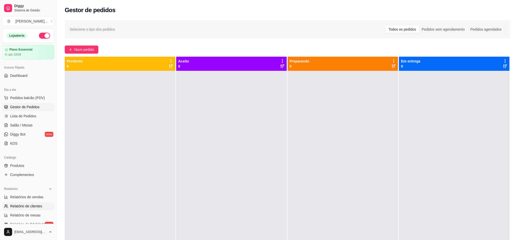
select select "30"
select select "HIGHEST_TOTAL_SPENT_WITH_ORDERS"
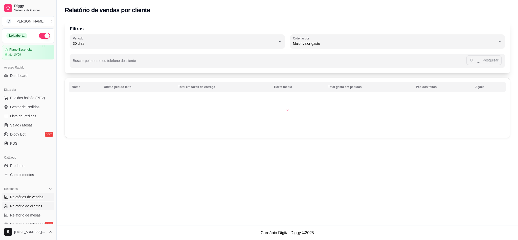
click at [27, 197] on span "Relatórios de vendas" at bounding box center [26, 197] width 33 height 5
select select "ALL"
select select "0"
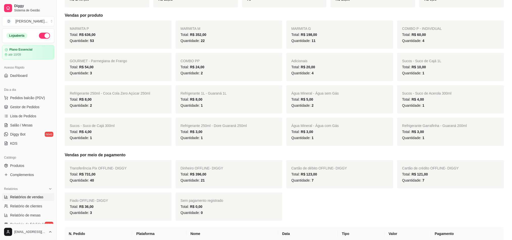
scroll to position [49, 0]
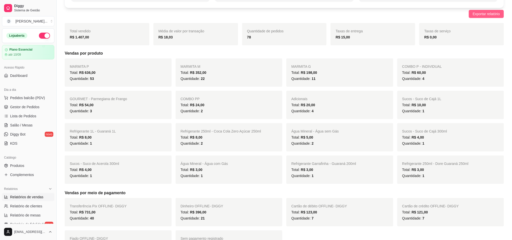
click at [477, 14] on span "Exportar relatório" at bounding box center [486, 14] width 27 height 6
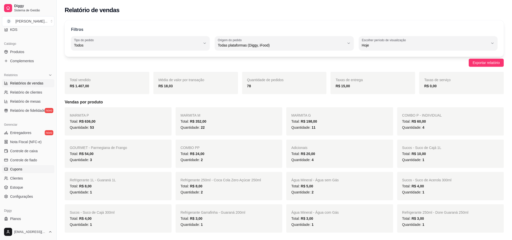
scroll to position [124, 0]
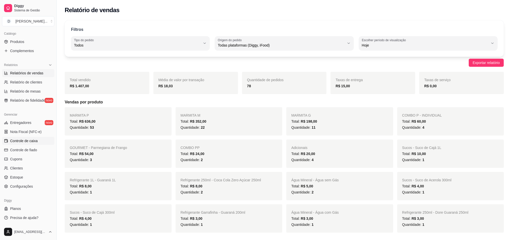
click at [27, 141] on span "Controle de caixa" at bounding box center [24, 140] width 28 height 5
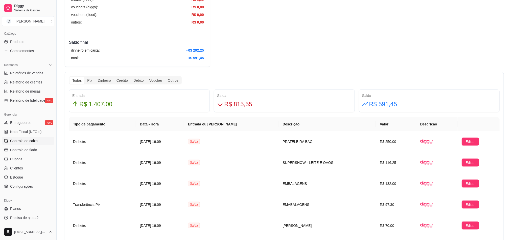
scroll to position [304, 0]
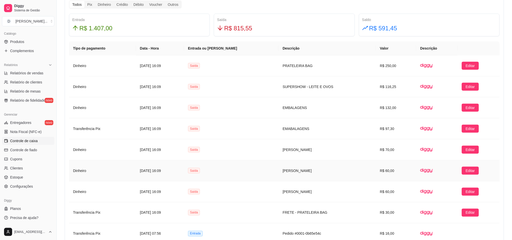
click at [285, 174] on td "[PERSON_NAME]" at bounding box center [327, 170] width 97 height 21
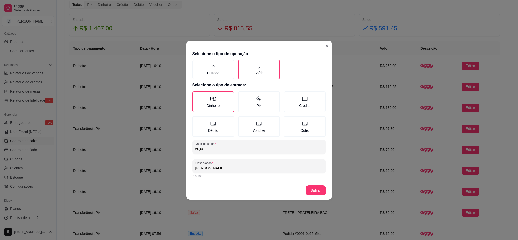
click at [199, 147] on input "60,00" at bounding box center [259, 148] width 127 height 5
type input "65,00"
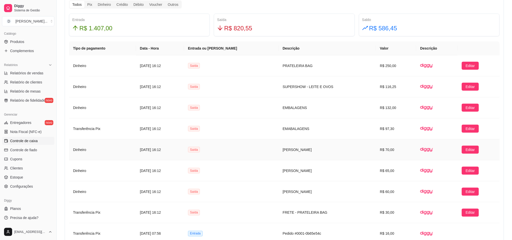
click at [114, 143] on td "Dinheiro" at bounding box center [102, 149] width 67 height 21
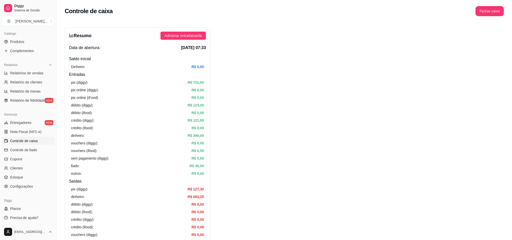
scroll to position [38, 0]
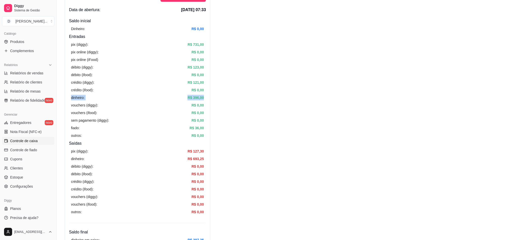
drag, startPoint x: 71, startPoint y: 98, endPoint x: 208, endPoint y: 100, distance: 137.4
click at [208, 100] on div "Resumo Adicionar entrada/saída Data de abertura: [DATE] 07:33 Saldo inícial Din…" at bounding box center [138, 122] width 146 height 267
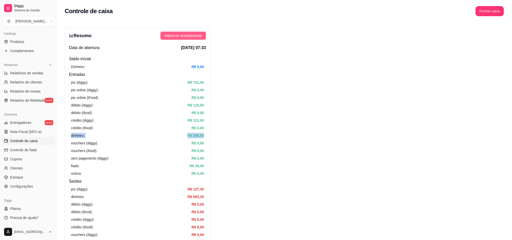
click at [197, 36] on span "Adicionar entrada/saída" at bounding box center [183, 36] width 37 height 6
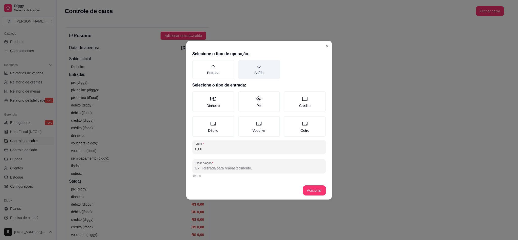
click at [265, 69] on label "Saída" at bounding box center [259, 69] width 42 height 19
click at [242, 64] on button "Saída" at bounding box center [240, 62] width 4 height 4
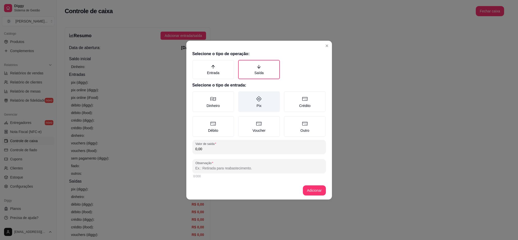
click at [239, 106] on label "Pix" at bounding box center [259, 101] width 42 height 21
click at [239, 95] on button "Pix" at bounding box center [240, 93] width 4 height 4
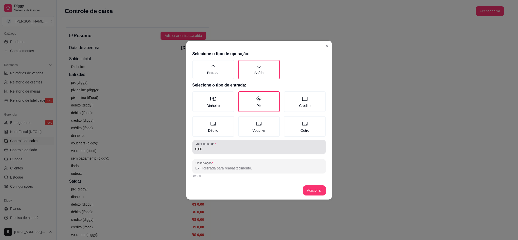
click at [229, 147] on input "0,00" at bounding box center [259, 148] width 127 height 5
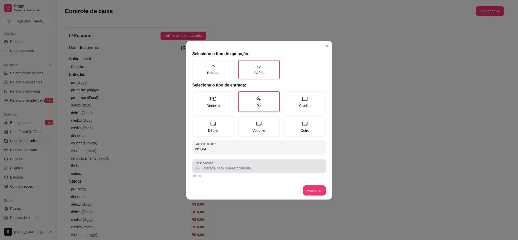
type input "661,84"
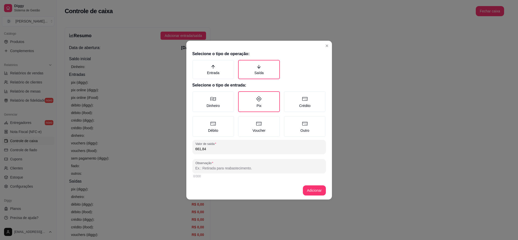
click at [230, 169] on input "Observação" at bounding box center [259, 168] width 127 height 5
type input "C-ASA - CARNES"
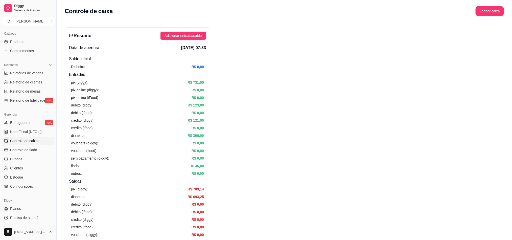
click at [181, 31] on div "Resumo Adicionar entrada/saída Data de abertura: [DATE] 07:33 Saldo inícial Din…" at bounding box center [138, 160] width 146 height 267
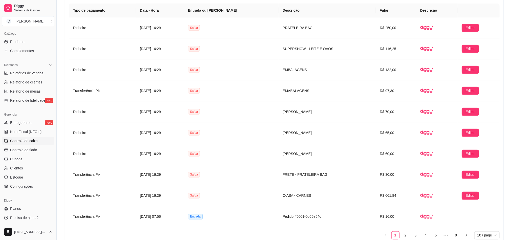
scroll to position [266, 0]
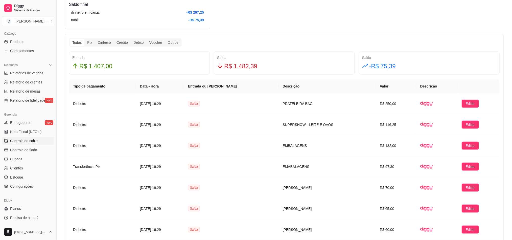
drag, startPoint x: 260, startPoint y: 68, endPoint x: 257, endPoint y: 68, distance: 2.8
click at [258, 68] on div "R$ 1.482,39" at bounding box center [284, 66] width 134 height 10
drag, startPoint x: 255, startPoint y: 67, endPoint x: 220, endPoint y: 67, distance: 34.7
click at [220, 67] on div "R$ 1.482,39" at bounding box center [284, 66] width 134 height 10
copy span "R$ 1.482,39"
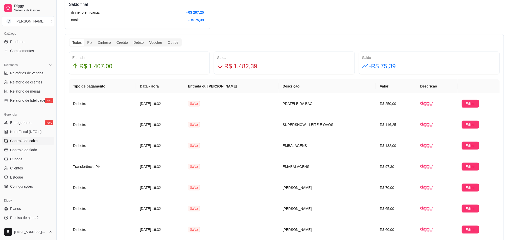
click at [271, 43] on div "Todos Pix Dinheiro Crédito Débito Voucher Outros Entrada R$ 1.407,00 Saída R$ 1…" at bounding box center [285, 179] width 440 height 290
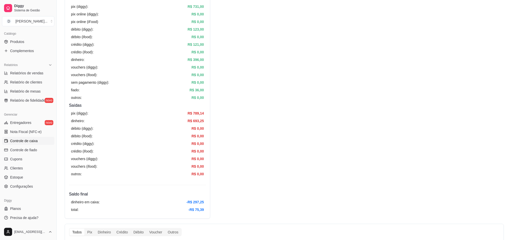
scroll to position [0, 0]
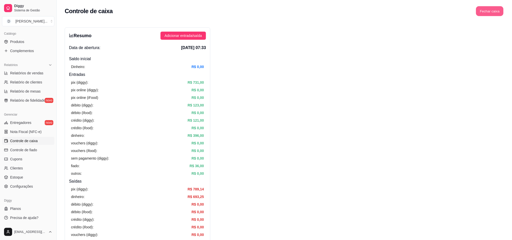
click at [487, 14] on button "Fechar caixa" at bounding box center [491, 11] width 28 height 10
click at [505, 42] on span "Sim" at bounding box center [504, 45] width 6 height 6
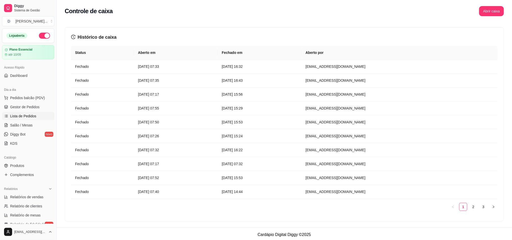
click at [19, 116] on span "Lista de Pedidos" at bounding box center [23, 116] width 26 height 5
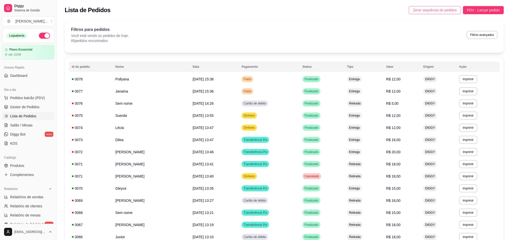
click at [434, 14] on button "Zerar sequência de pedidos" at bounding box center [435, 10] width 52 height 8
click at [22, 105] on span "Gestor de Pedidos" at bounding box center [24, 106] width 29 height 5
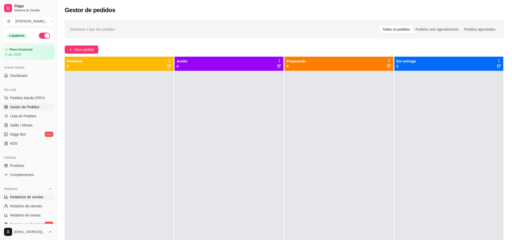
click at [21, 200] on span "Relatórios de vendas" at bounding box center [26, 197] width 33 height 5
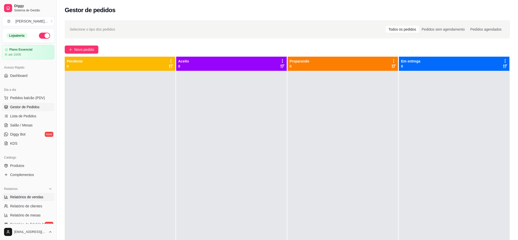
select select "ALL"
select select "0"
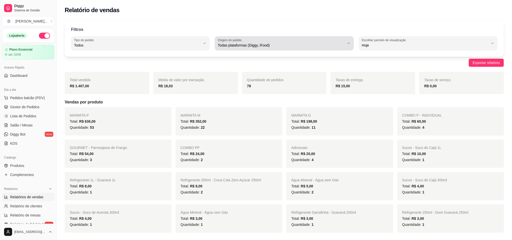
click at [310, 45] on span "Todas plataformas (Diggy, iFood)" at bounding box center [281, 45] width 127 height 5
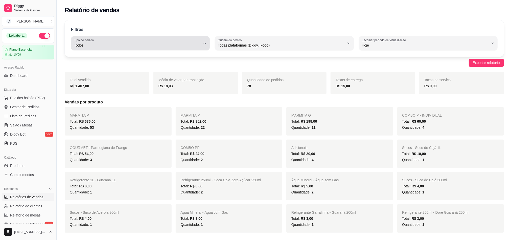
click at [190, 39] on div "Todos" at bounding box center [137, 43] width 127 height 10
click at [150, 22] on div "Filtros ALL Tipo do pedido Todos Entrega Retirada Mesa Consumo local Tipo do pe…" at bounding box center [285, 38] width 440 height 36
click at [109, 45] on span "Todos" at bounding box center [137, 45] width 127 height 5
click at [105, 75] on span "Retirada" at bounding box center [138, 74] width 121 height 5
type input "PICKUP"
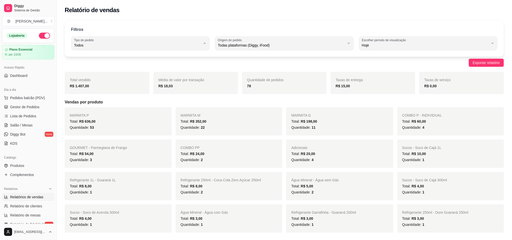
select select "PICKUP"
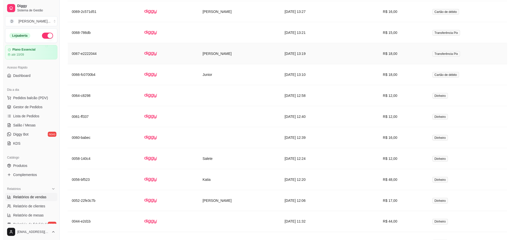
scroll to position [376, 0]
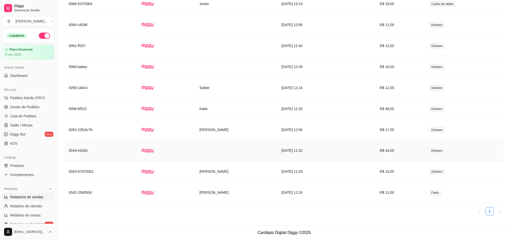
click at [282, 150] on td "[DATE] 11:32" at bounding box center [310, 150] width 64 height 21
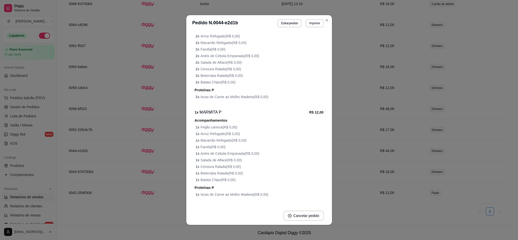
scroll to position [146, 0]
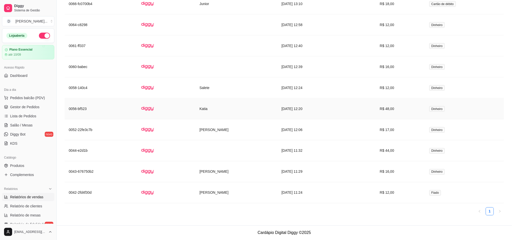
click at [317, 109] on td "[DATE] 12:20" at bounding box center [310, 108] width 64 height 21
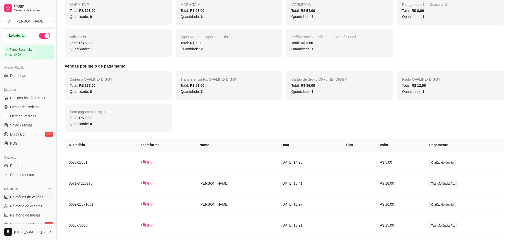
scroll to position [0, 0]
